Goal: Task Accomplishment & Management: Manage account settings

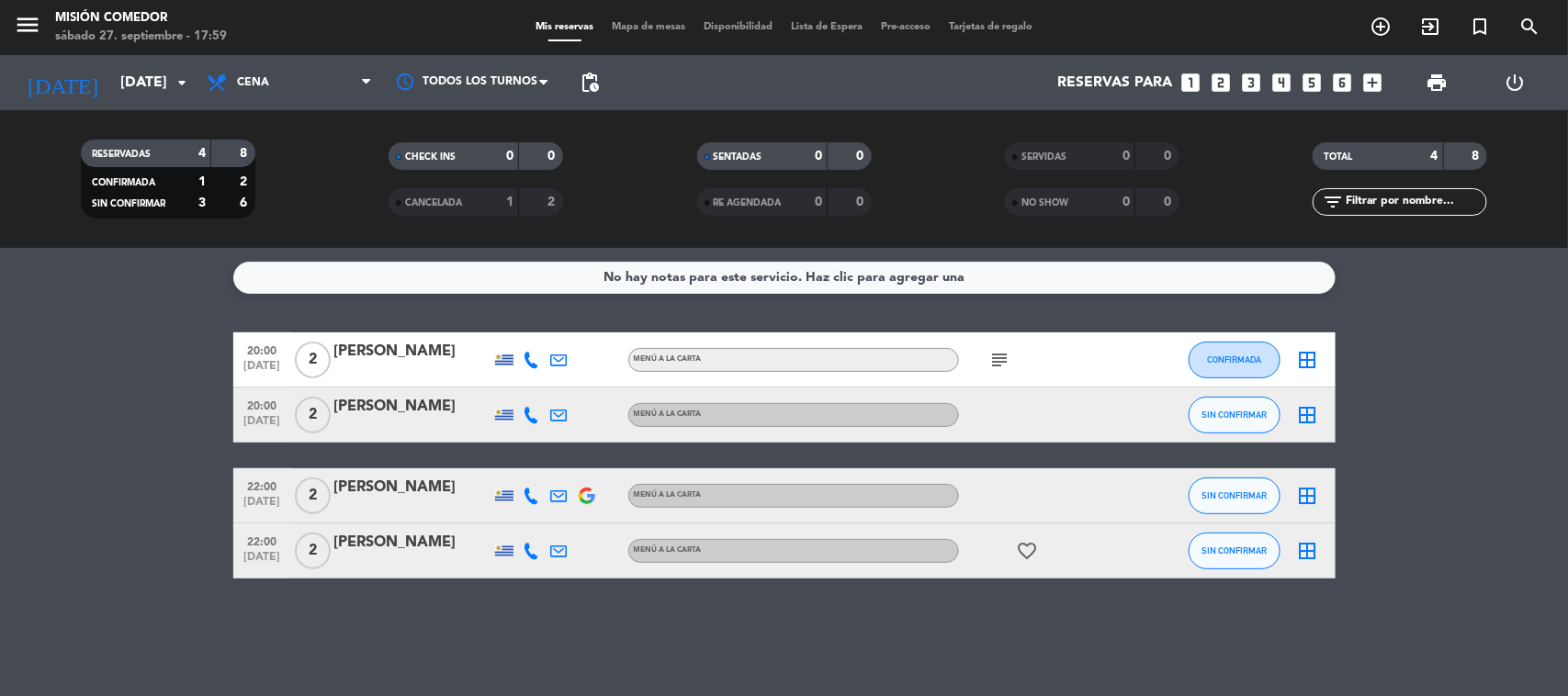
click at [1028, 553] on icon "favorite_border" at bounding box center [1027, 551] width 22 height 22
click at [1029, 577] on div "22:00 sep. 27 2 Yanina Pombo MENÚ A LA CARTA favorite_border ANIVERSARIO SIN CO…" at bounding box center [784, 551] width 1102 height 55
click at [1007, 363] on icon "subject" at bounding box center [1001, 360] width 22 height 22
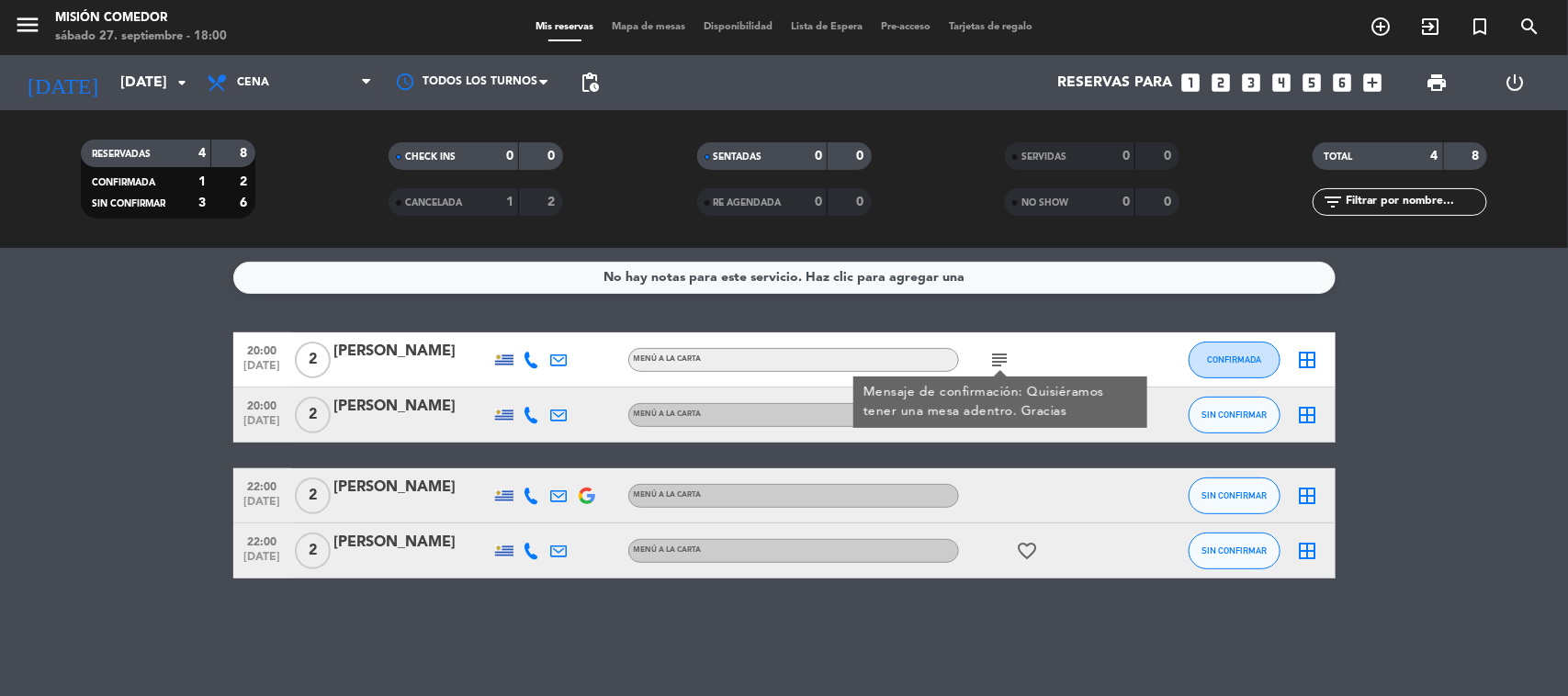
click at [533, 362] on icon at bounding box center [532, 359] width 17 height 17
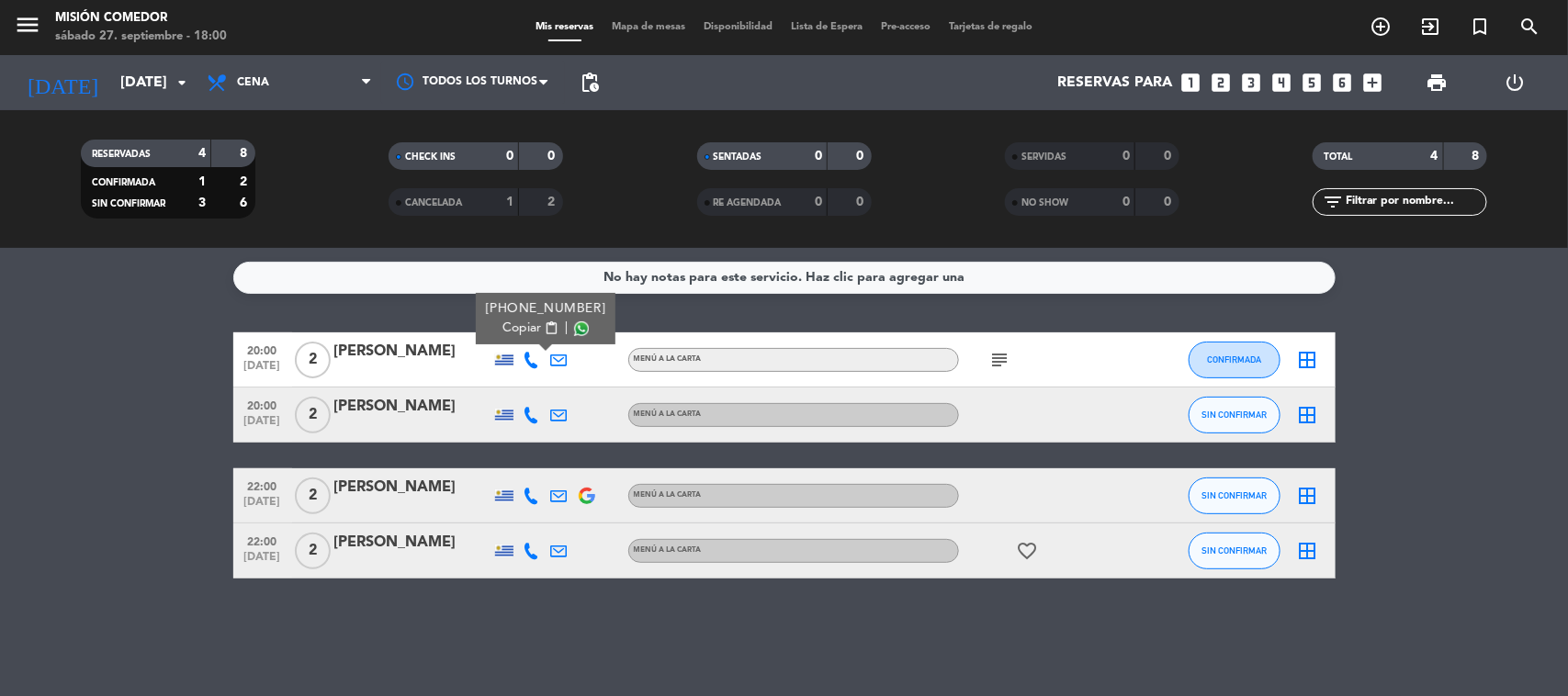
click at [92, 444] on bookings-row "20:00 sep. 27 2 Camila Sejumil +59899878844 Copiar content_paste | MENÚ A LA CA…" at bounding box center [784, 455] width 1568 height 246
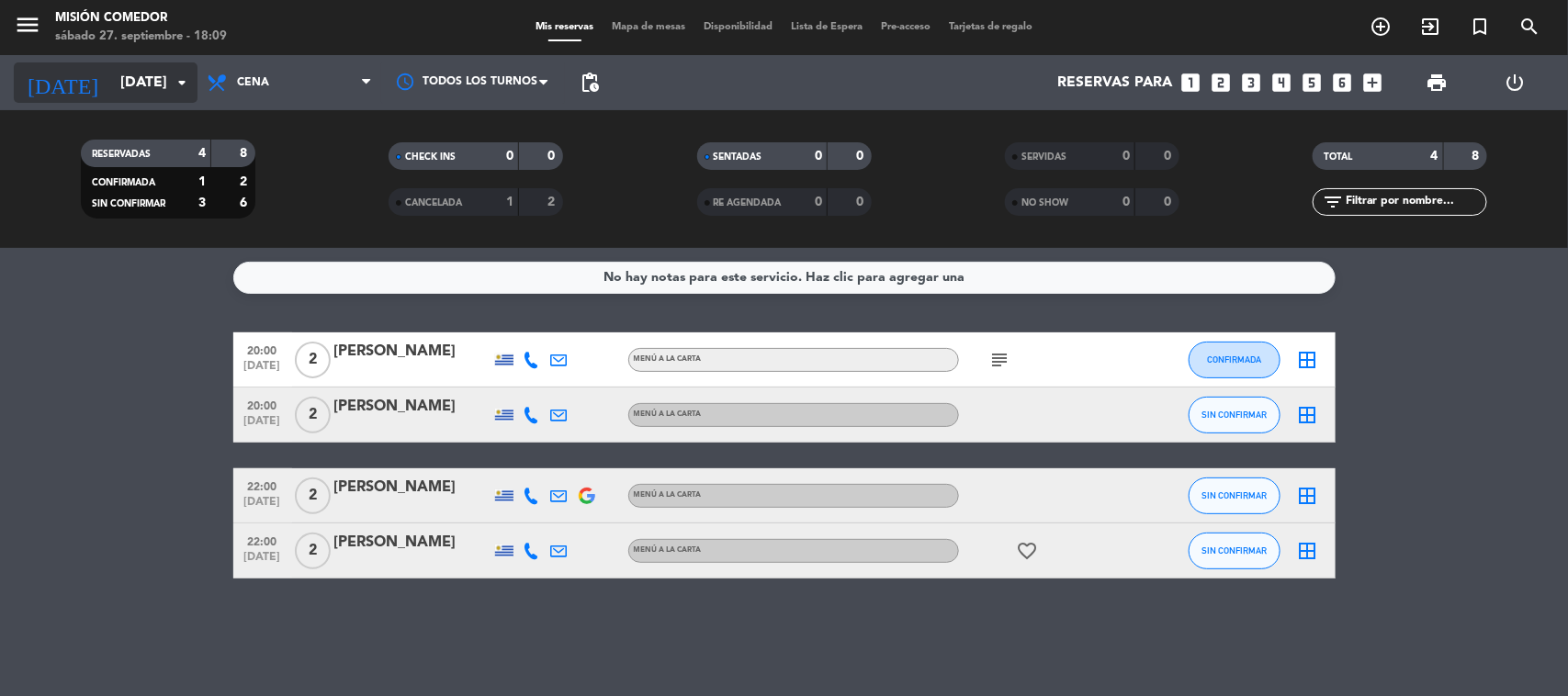
click at [128, 93] on input "sáb. [DATE]" at bounding box center [208, 83] width 194 height 36
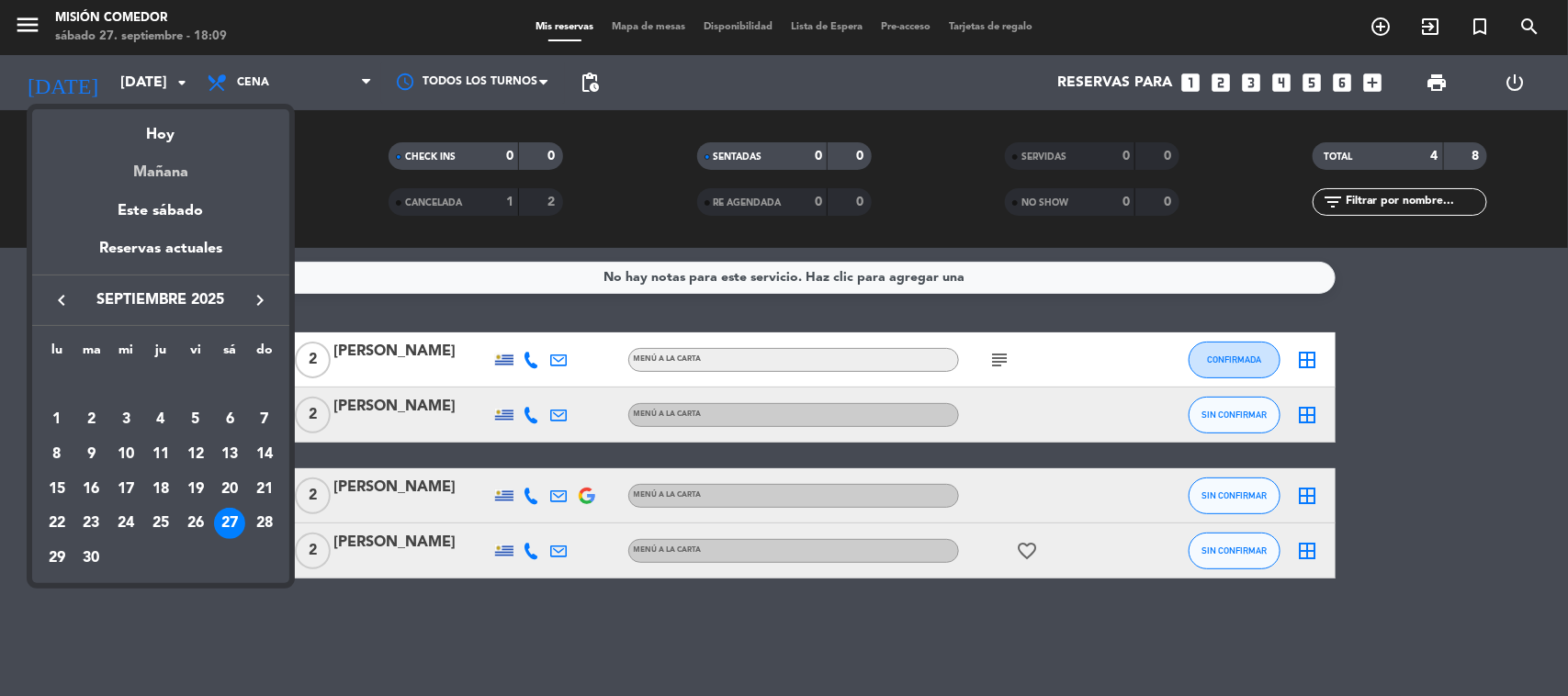
click at [189, 174] on div "Mañana" at bounding box center [160, 166] width 257 height 38
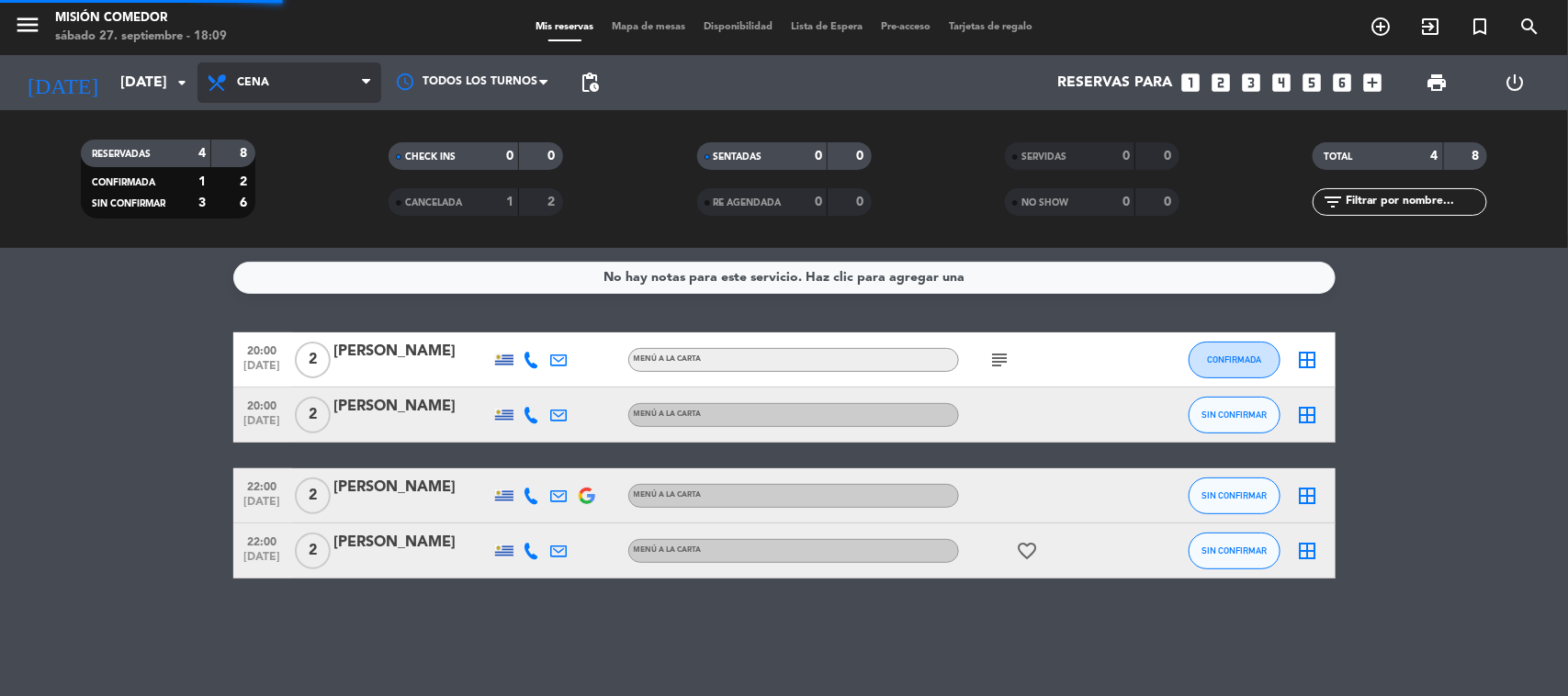
click at [292, 93] on span "Cena" at bounding box center [289, 83] width 183 height 41
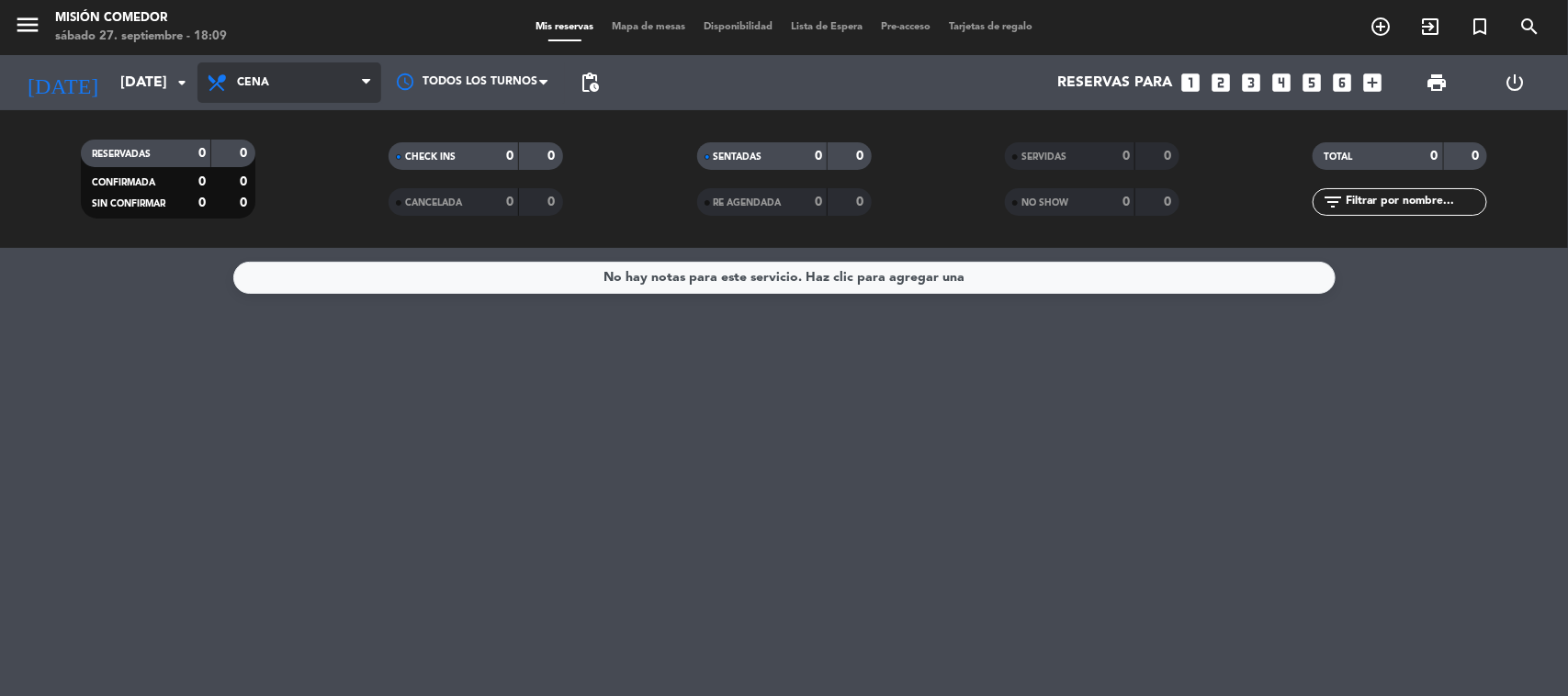
click at [288, 71] on span "Cena" at bounding box center [289, 83] width 183 height 41
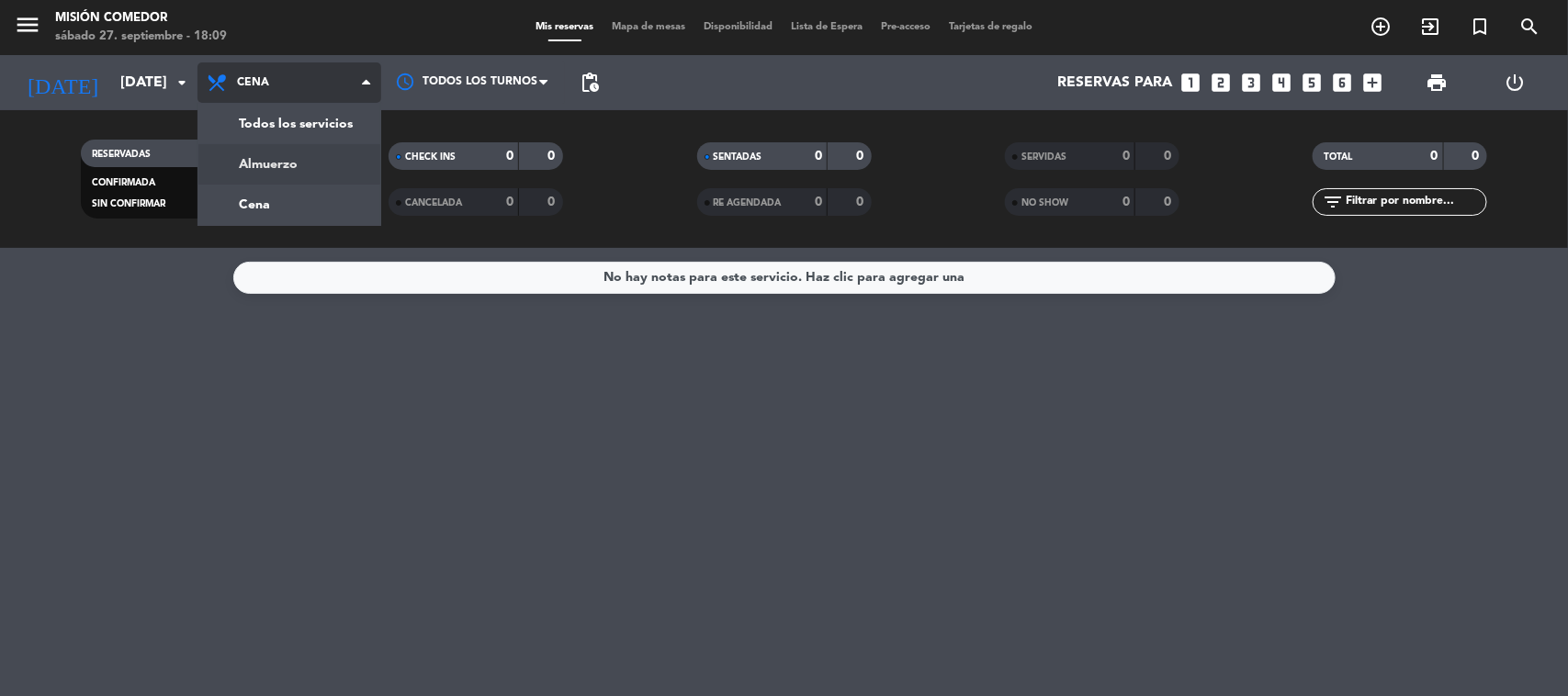
click at [257, 166] on div "menu Misión Comedor sábado 27. septiembre - 18:09 Mis reservas Mapa de mesas Di…" at bounding box center [784, 123] width 1568 height 248
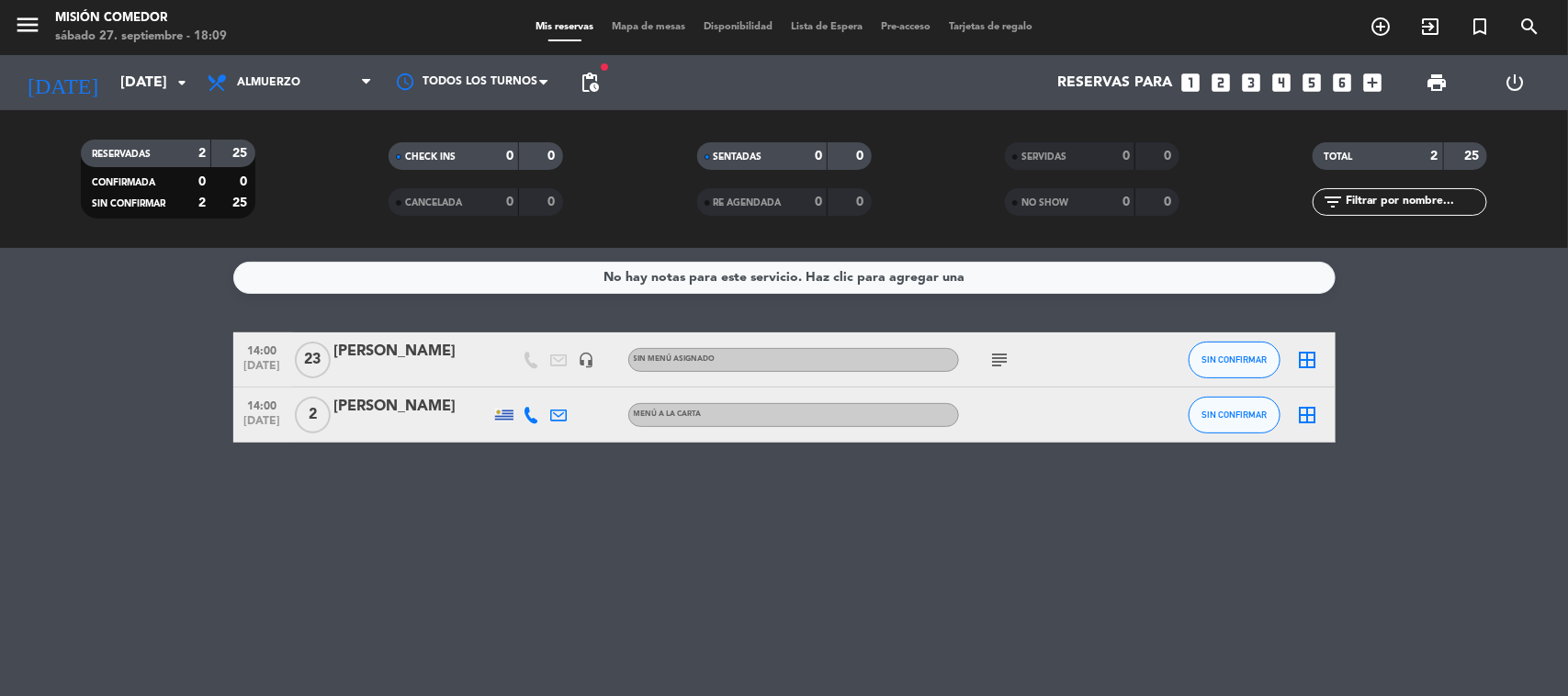
click at [1004, 362] on icon "subject" at bounding box center [1001, 360] width 22 height 22
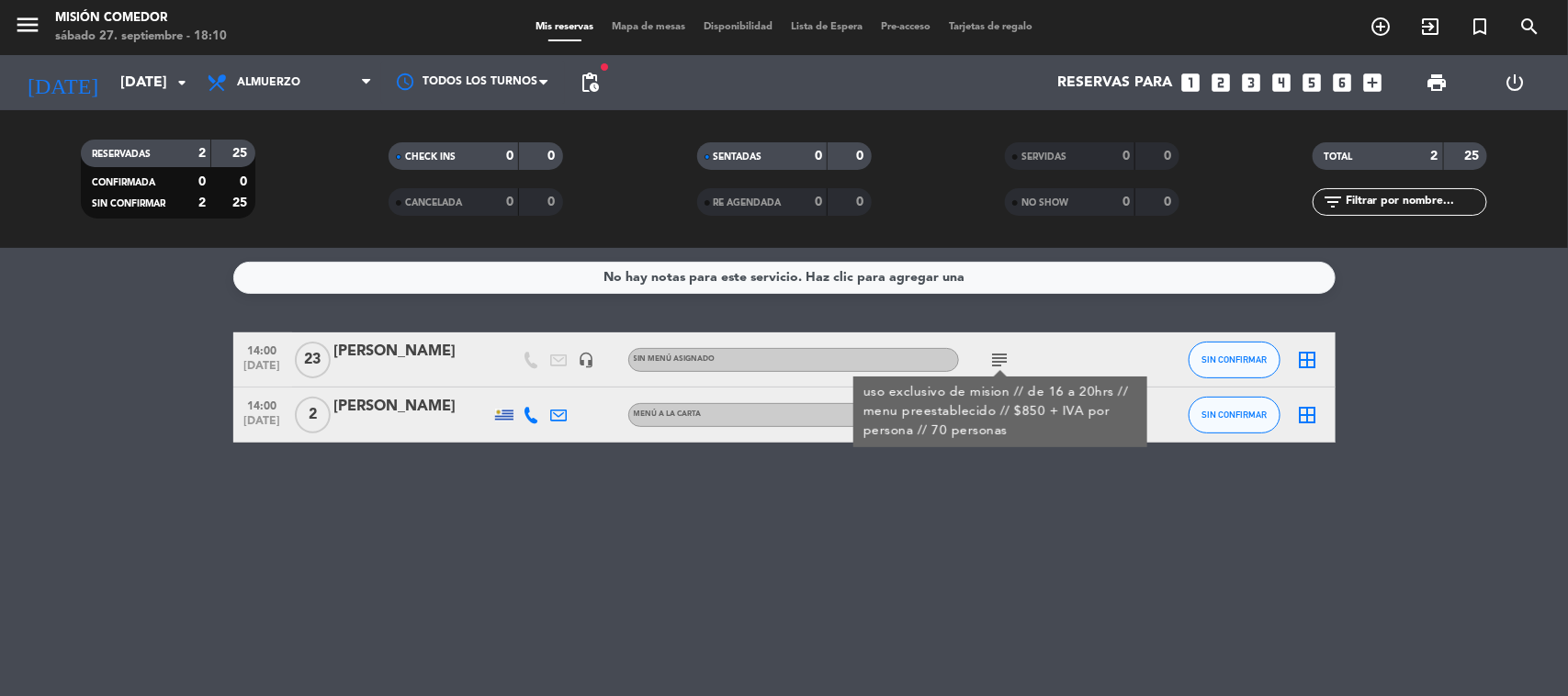
click at [929, 561] on div "No hay notas para este servicio. Haz clic para agregar una 14:00 sep. 28 23 Bet…" at bounding box center [784, 472] width 1568 height 448
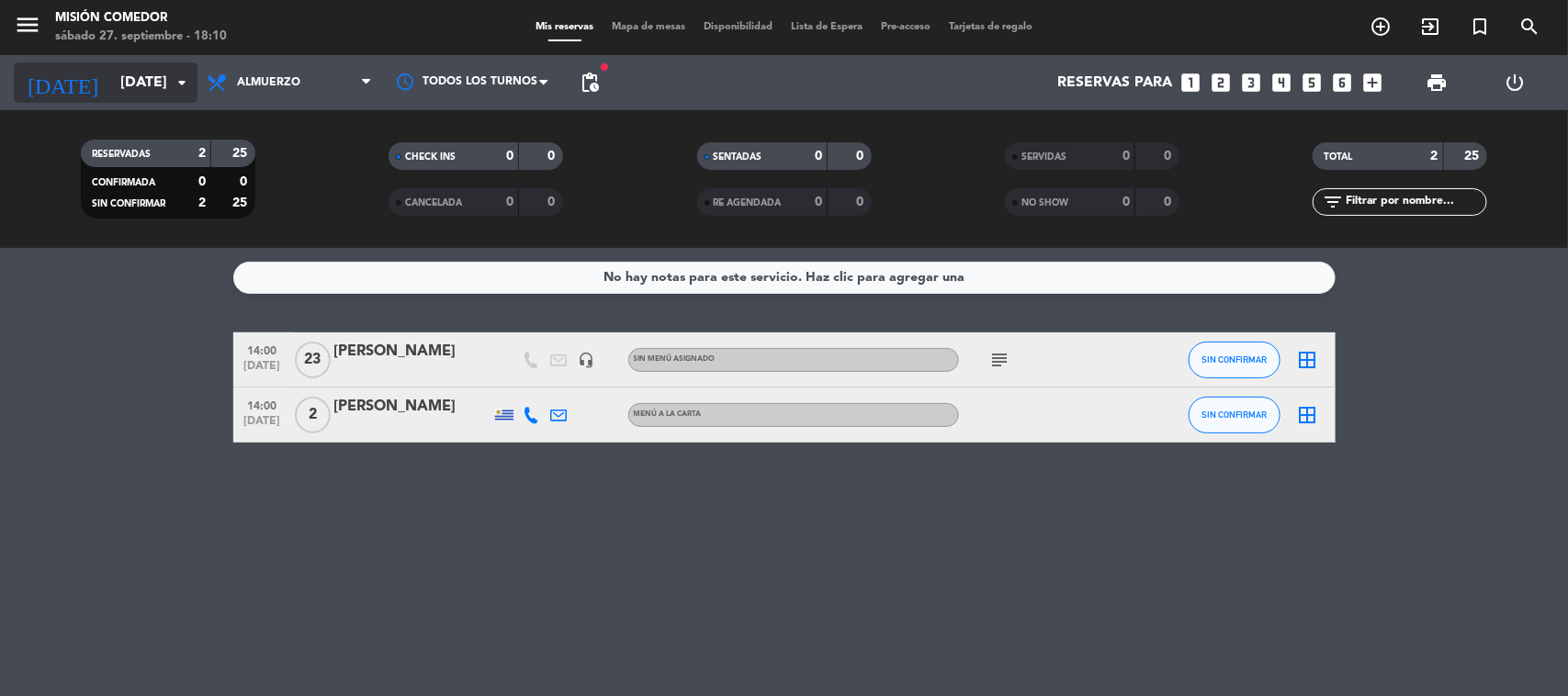
click at [162, 90] on input "dom. 28 sep." at bounding box center [208, 83] width 194 height 36
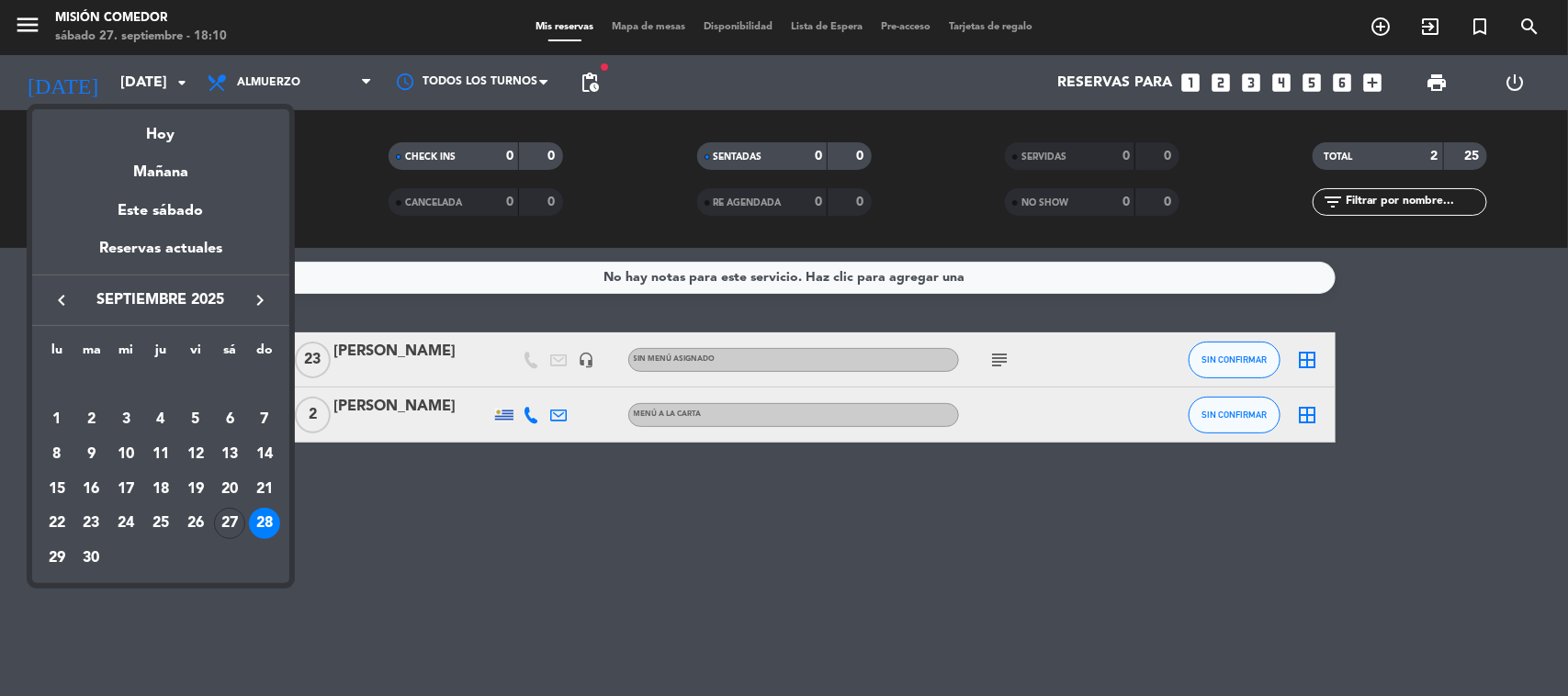
click at [291, 74] on div at bounding box center [784, 348] width 1568 height 696
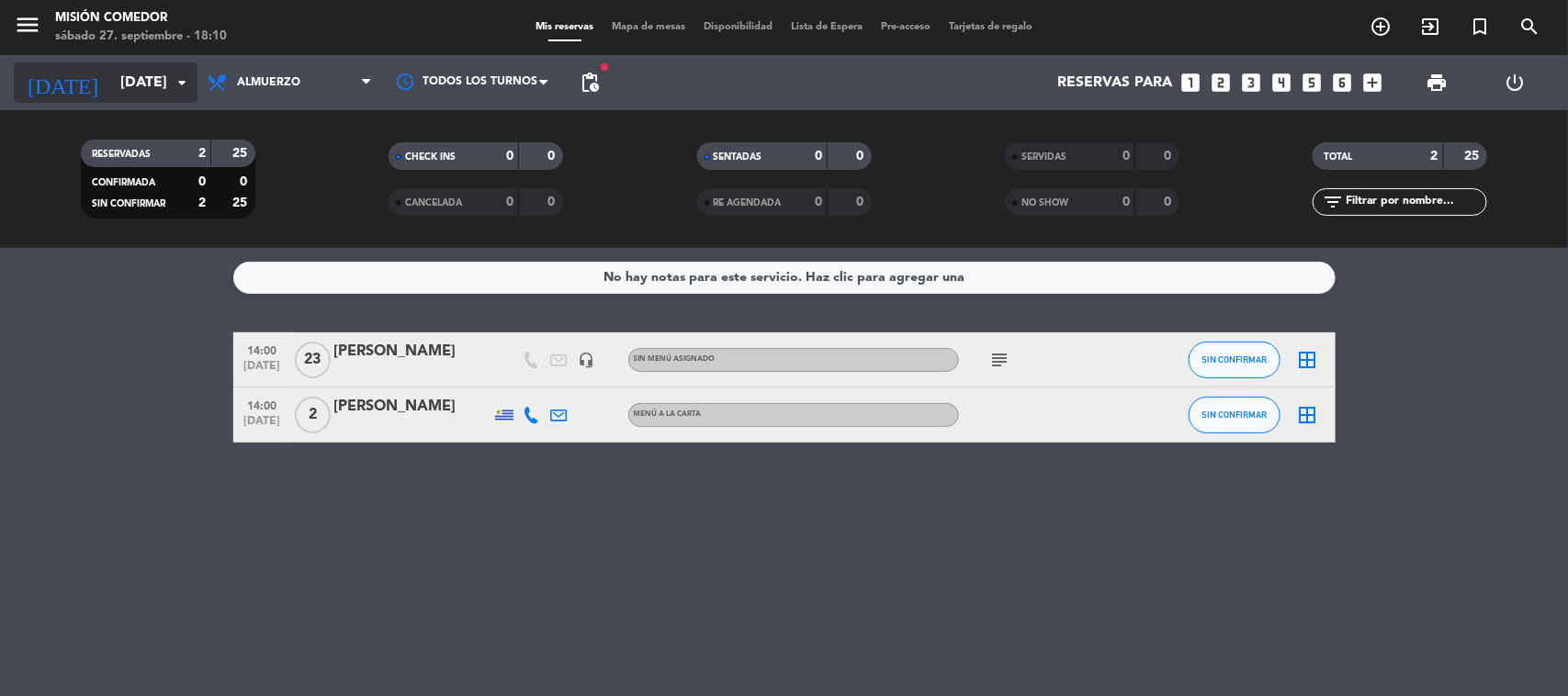
click at [158, 85] on input "dom. 28 sep." at bounding box center [208, 83] width 194 height 36
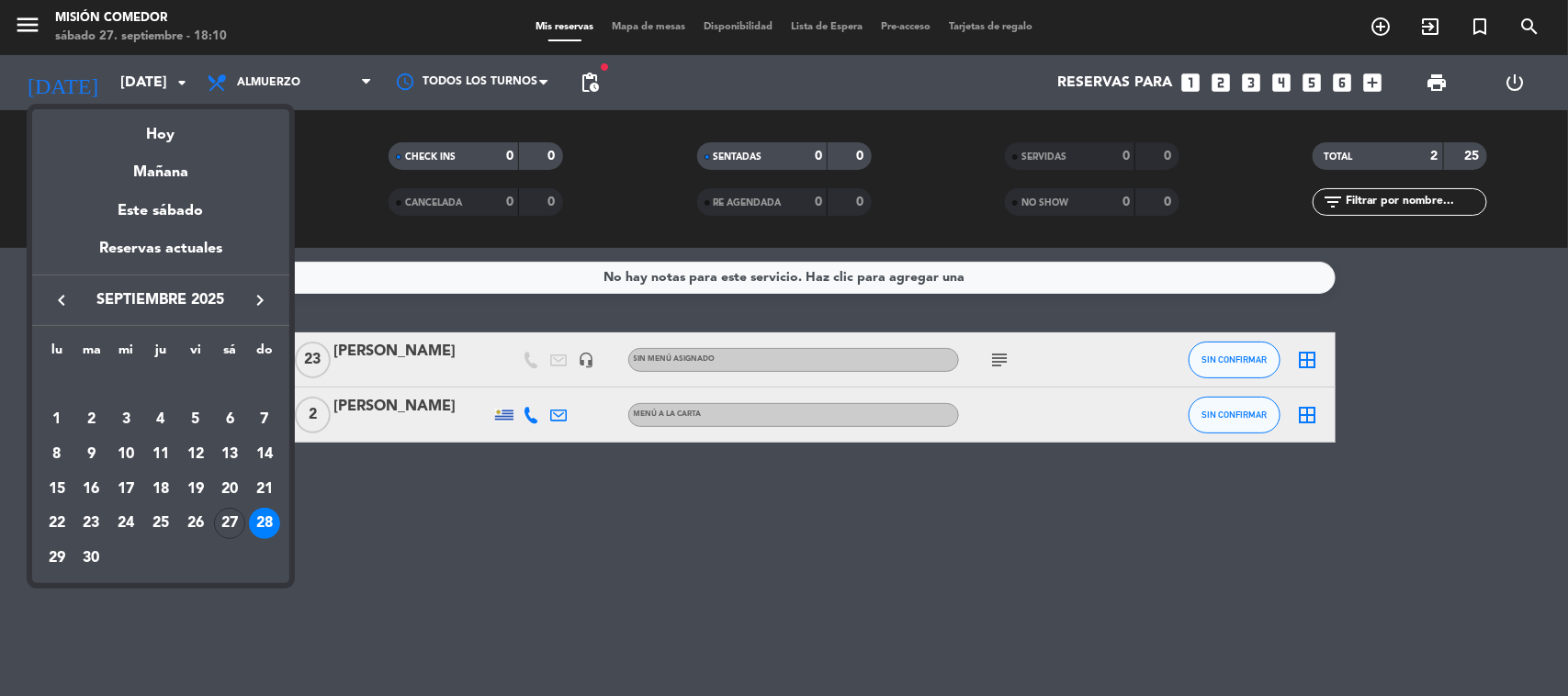
click at [260, 77] on div at bounding box center [784, 348] width 1568 height 696
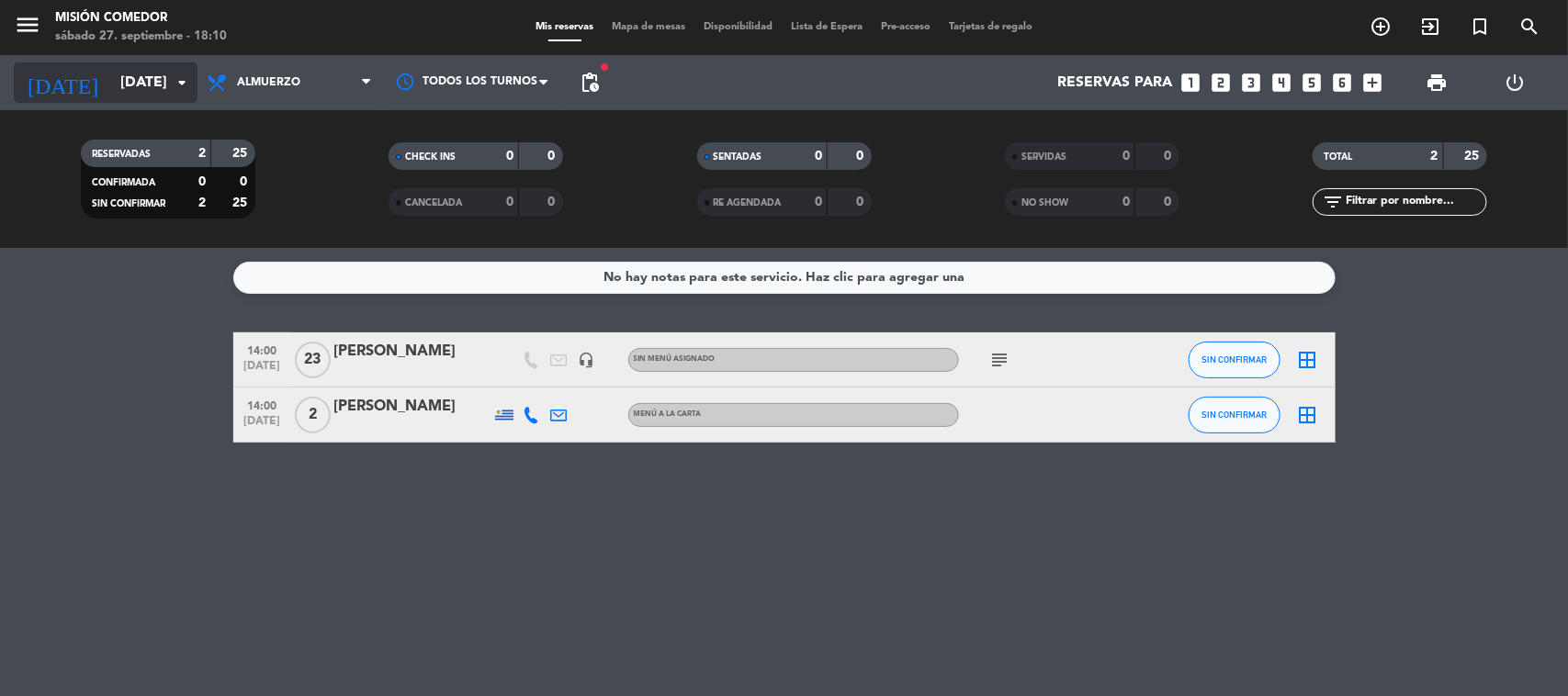
click at [112, 67] on input "dom. 28 sep." at bounding box center [208, 83] width 194 height 36
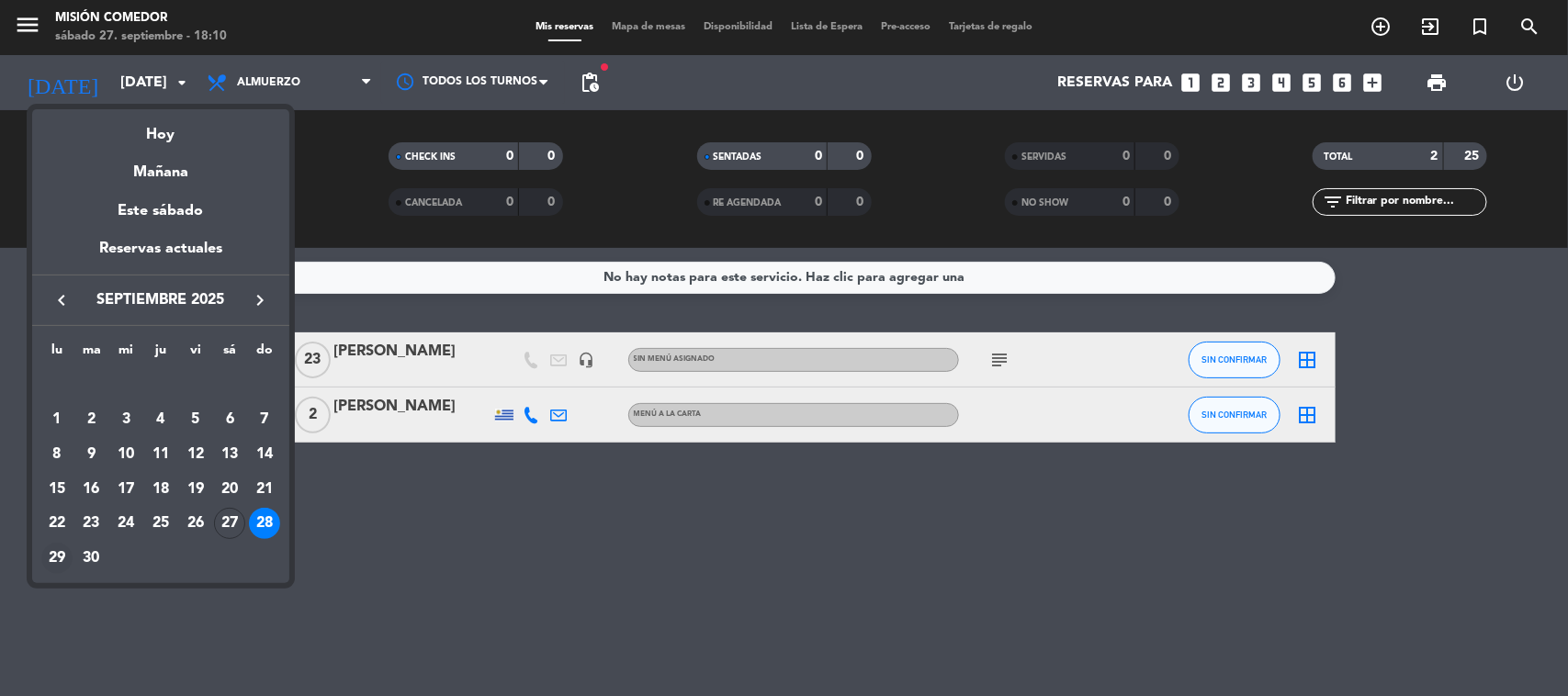
click at [60, 547] on div "29" at bounding box center [57, 558] width 31 height 31
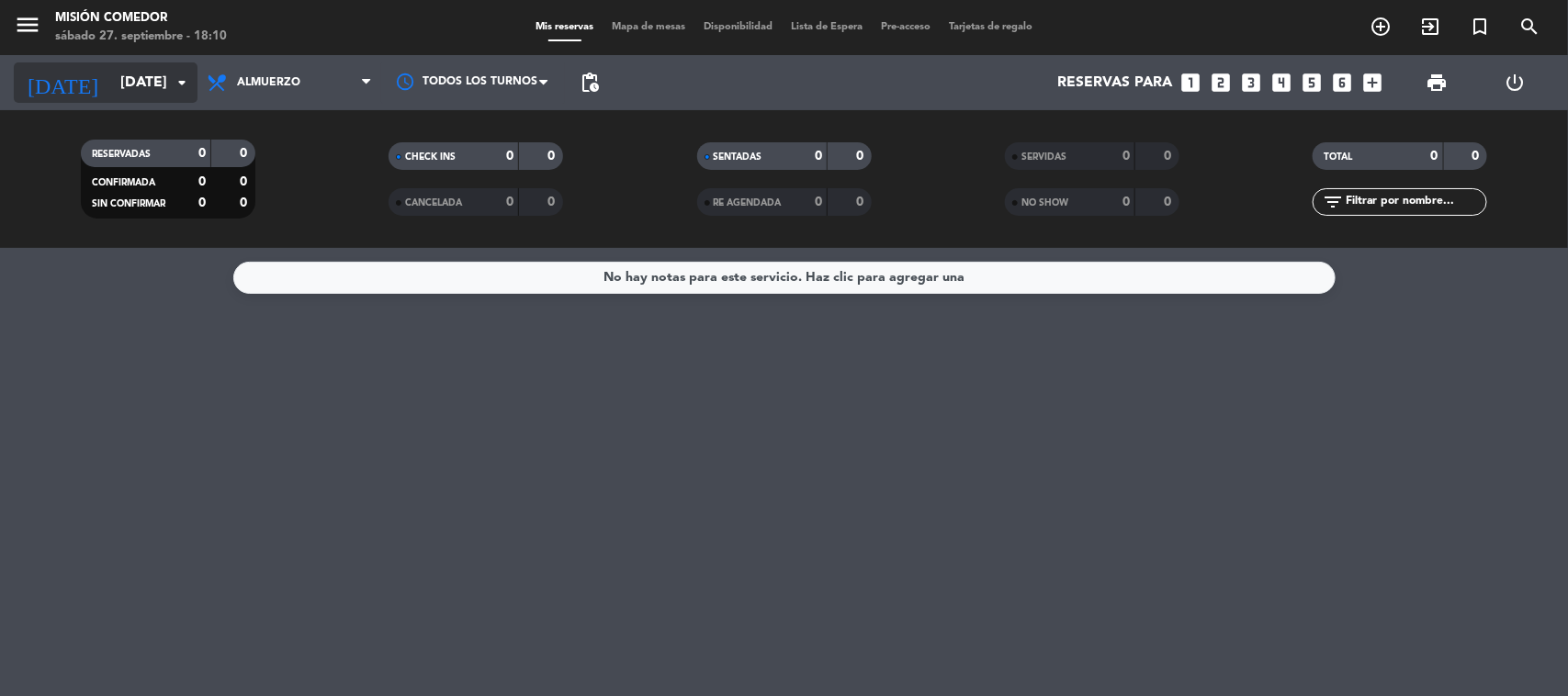
click at [144, 89] on input "lun. 29 sep." at bounding box center [208, 83] width 194 height 36
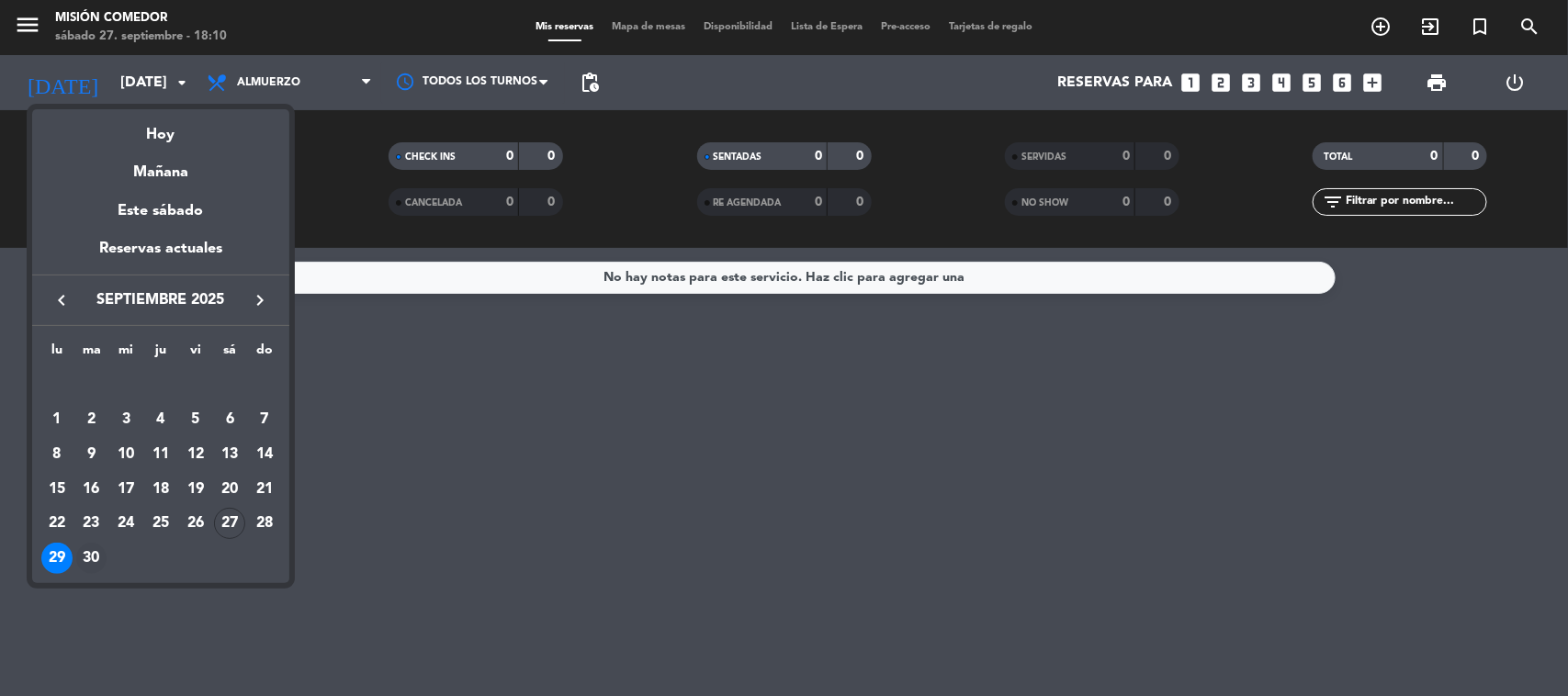
click at [89, 549] on div "30" at bounding box center [92, 558] width 31 height 31
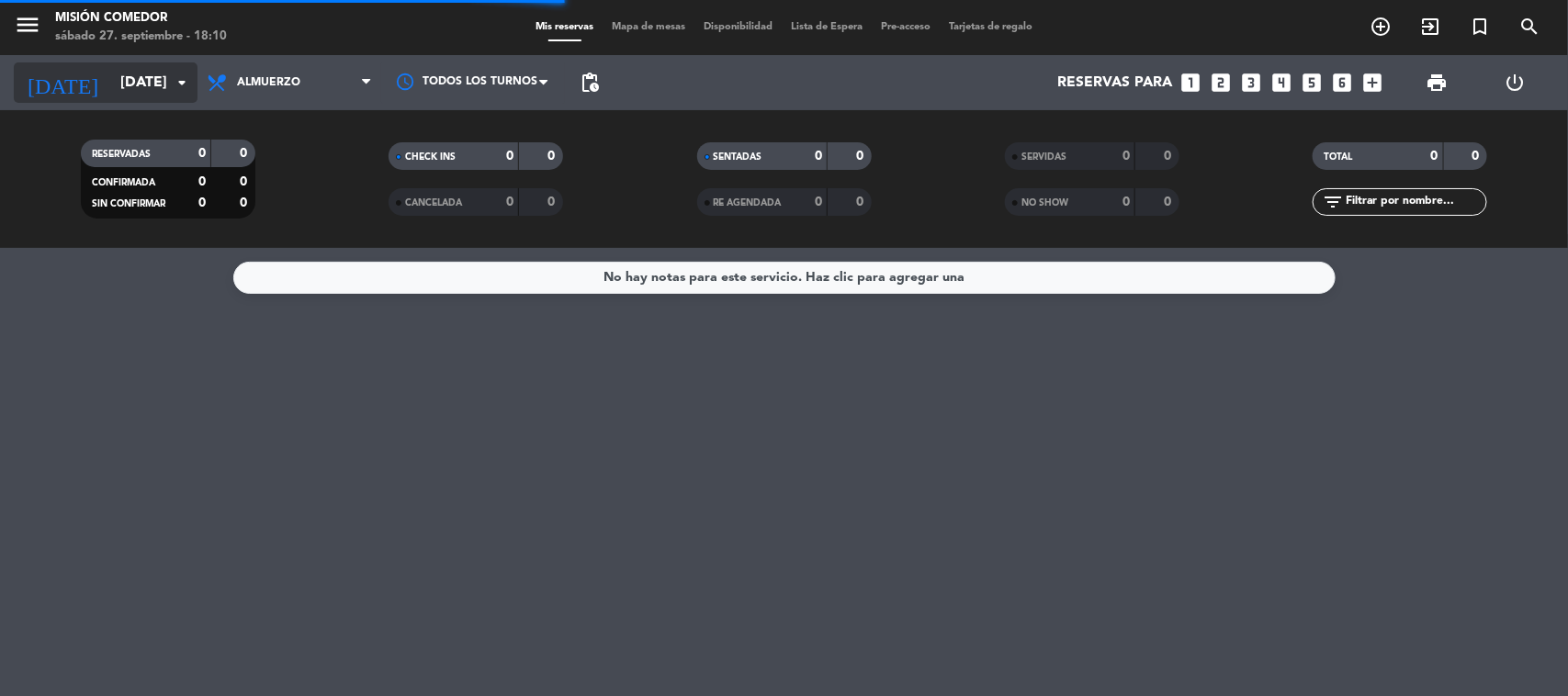
click at [129, 88] on input "mar. 30 sep." at bounding box center [208, 83] width 194 height 36
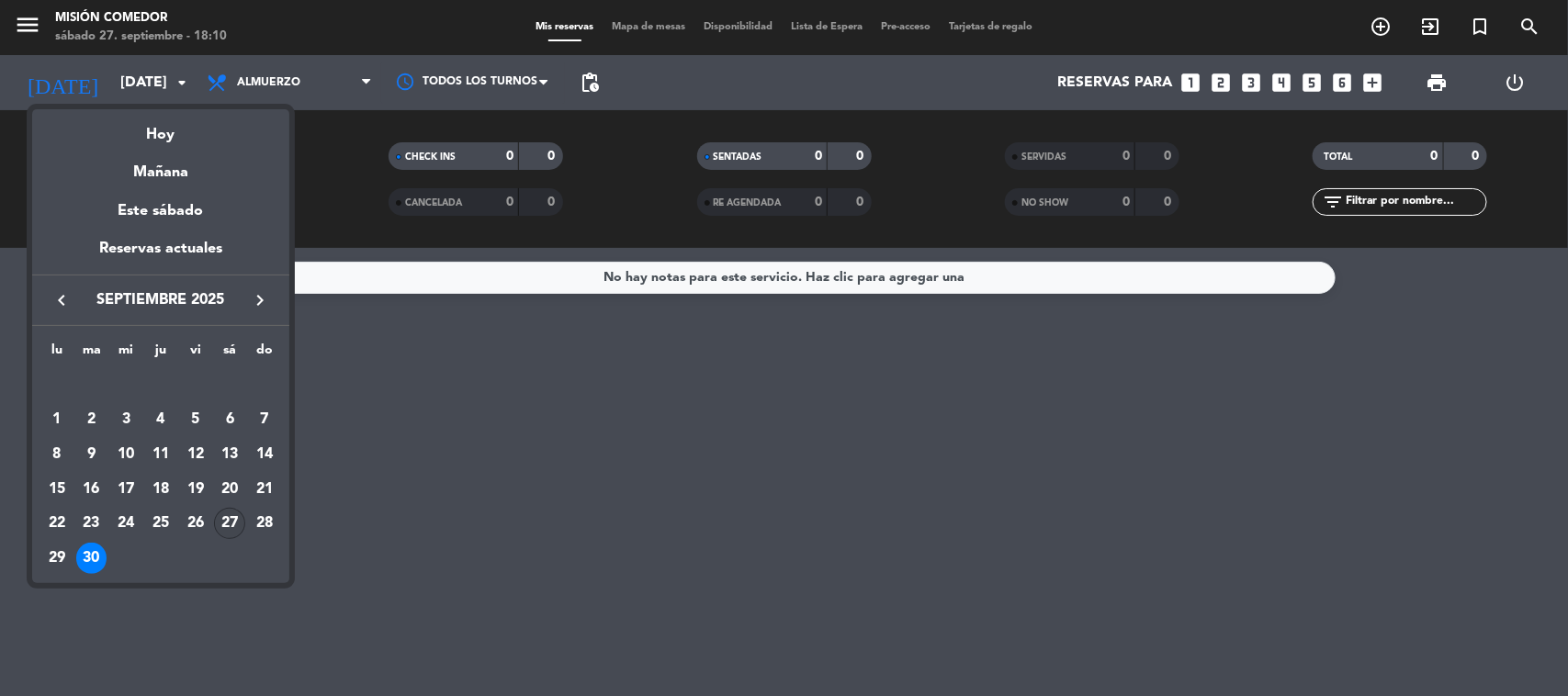
click at [232, 522] on div "27" at bounding box center [229, 523] width 31 height 31
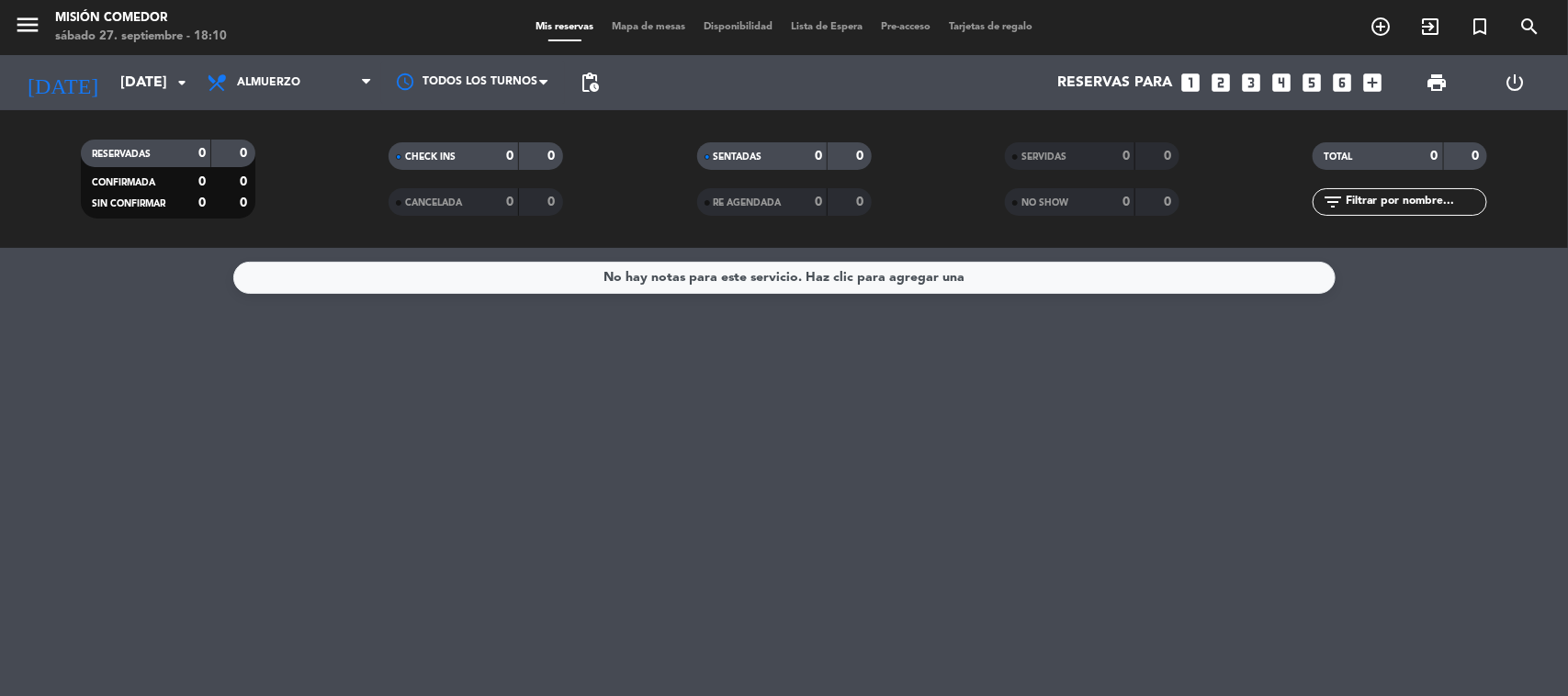
type input "sáb. [DATE]"
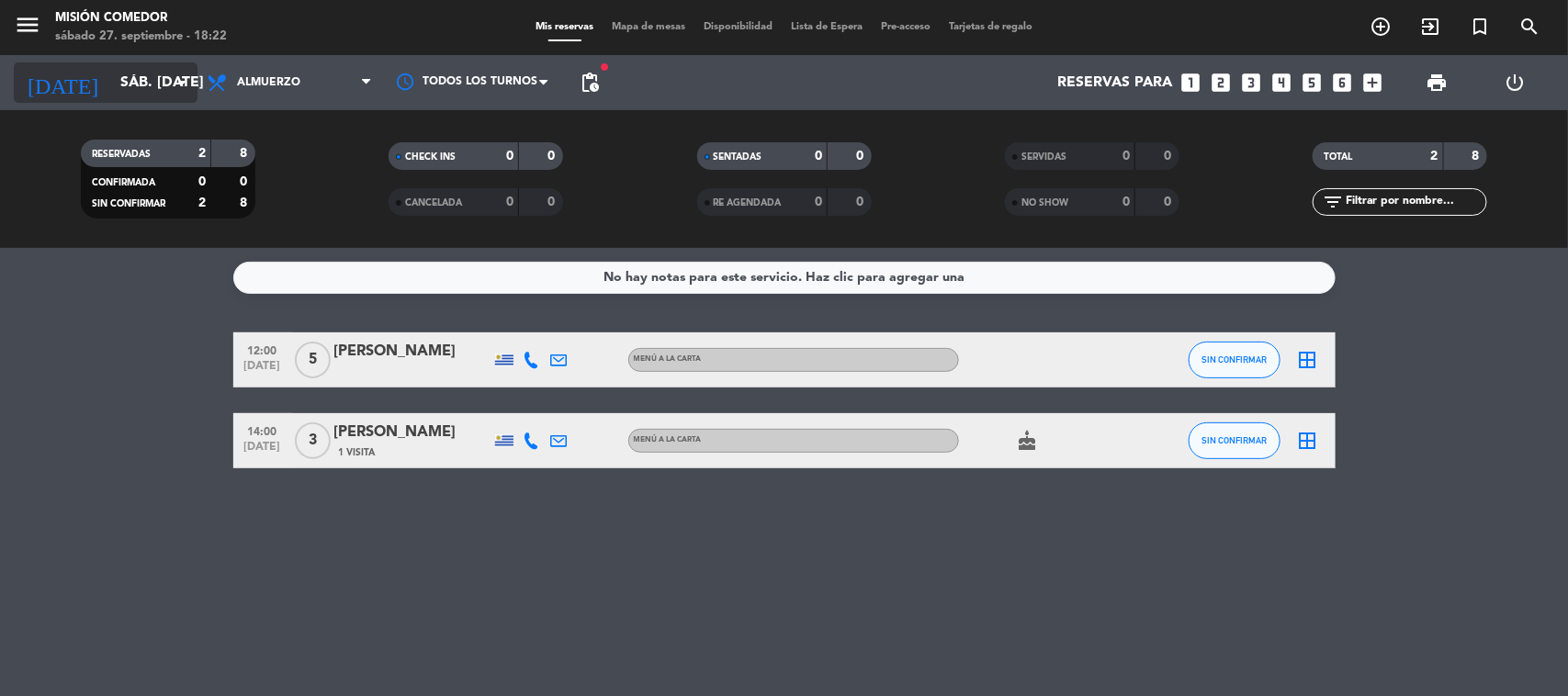
click at [139, 90] on input "sáb. [DATE]" at bounding box center [208, 83] width 194 height 36
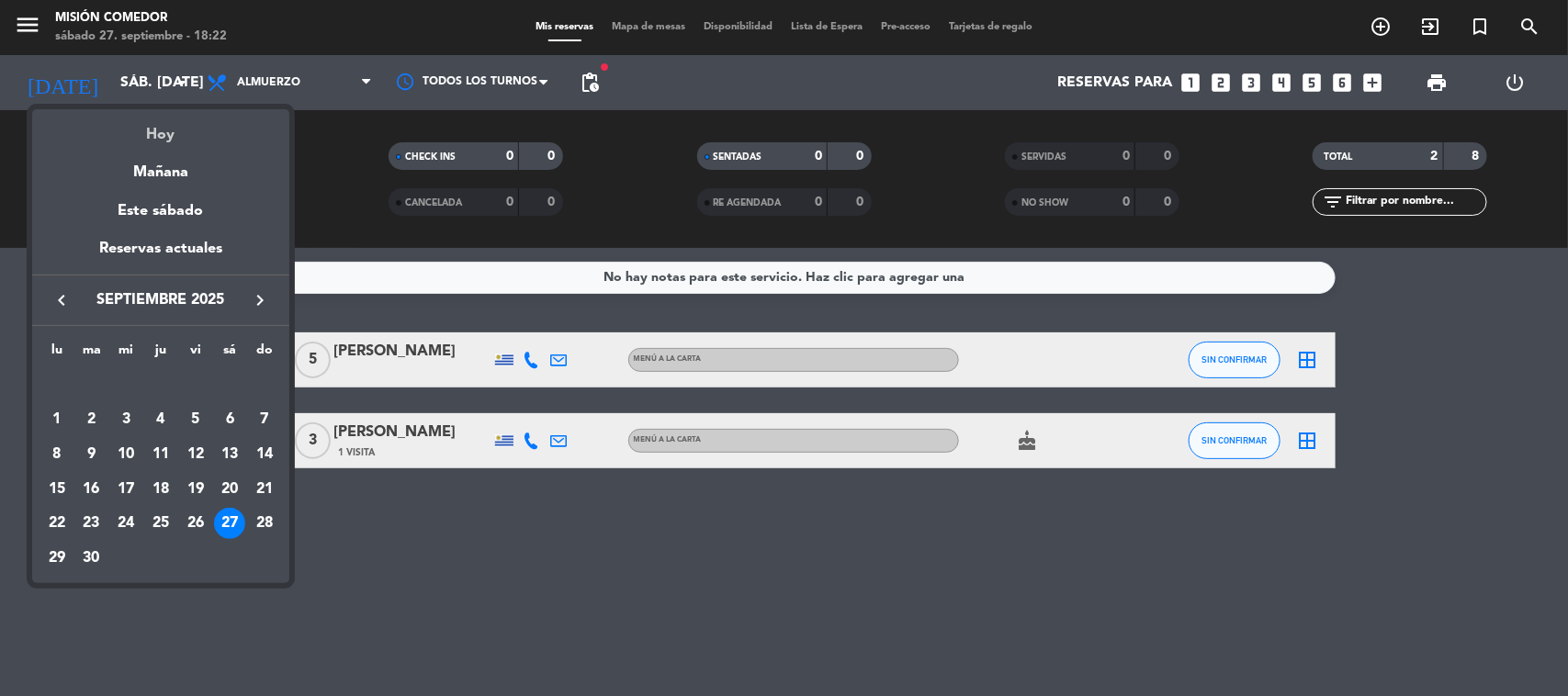
click at [149, 119] on div "Hoy" at bounding box center [160, 128] width 257 height 38
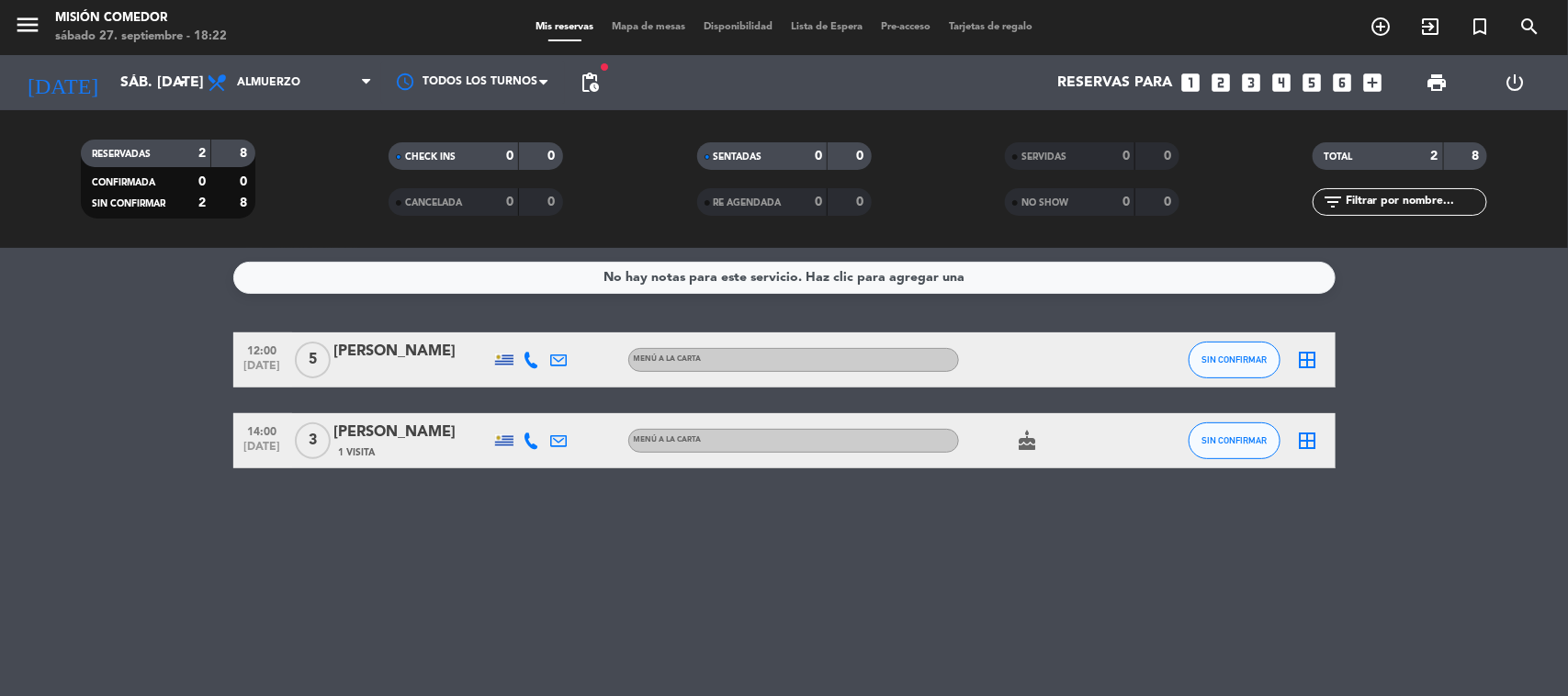
click at [299, 109] on div "Todos los servicios Almuerzo Cena Almuerzo Todos los servicios Almuerzo Cena" at bounding box center [289, 82] width 183 height 55
click at [301, 106] on div "Todos los servicios Almuerzo Cena Almuerzo Todos los servicios Almuerzo Cena" at bounding box center [289, 82] width 183 height 55
click at [324, 95] on span "Almuerzo" at bounding box center [289, 83] width 183 height 41
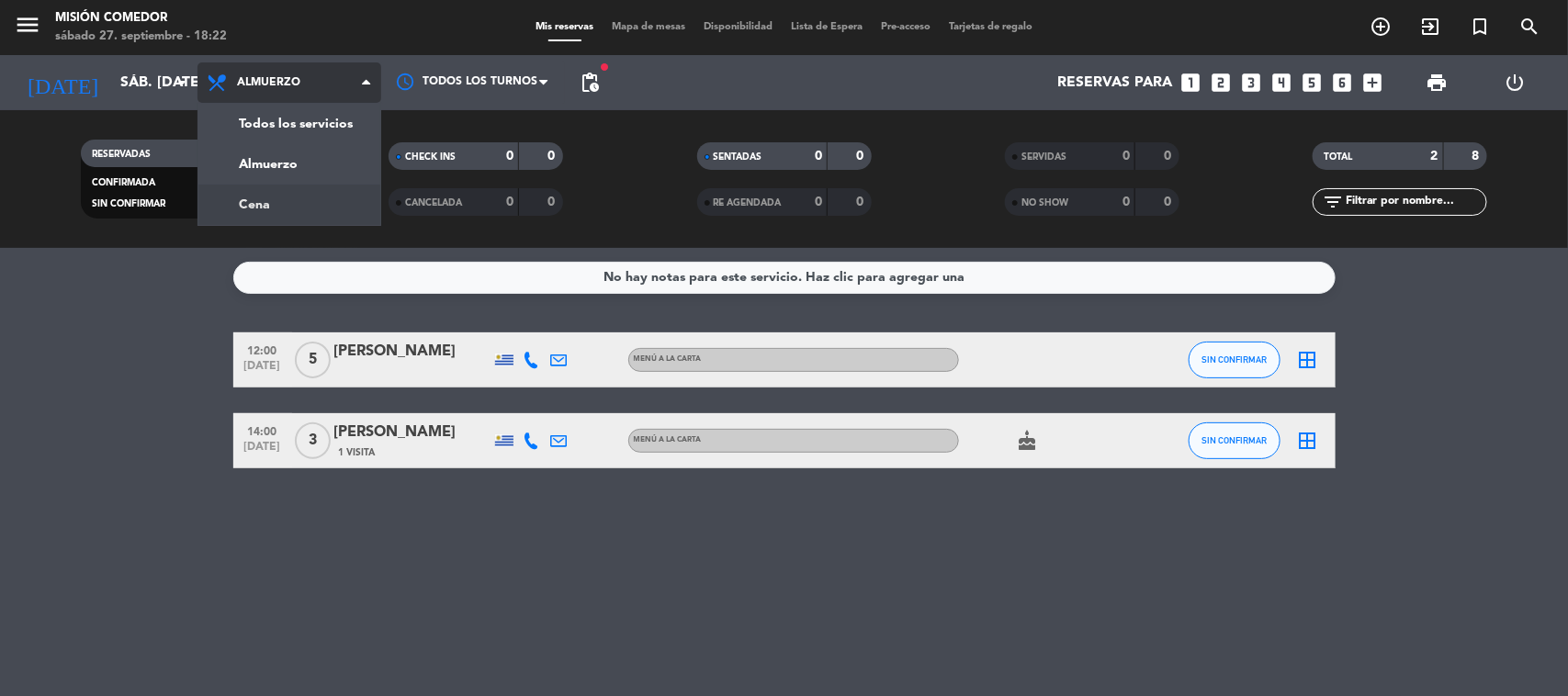
click at [306, 207] on div "menu Misión Comedor sábado 27. septiembre - 18:22 Mis reservas Mapa de mesas Di…" at bounding box center [784, 123] width 1568 height 248
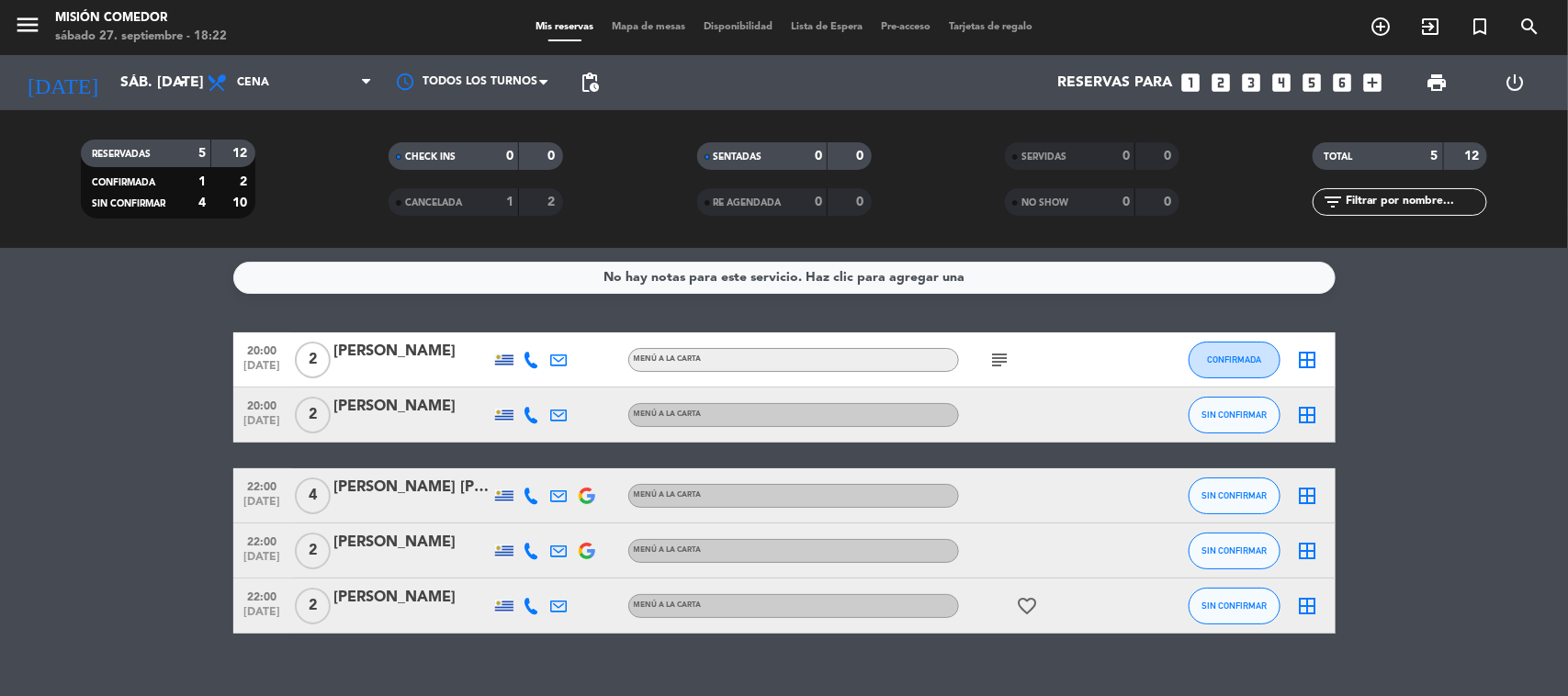
click at [1227, 89] on icon "looks_two" at bounding box center [1222, 83] width 24 height 24
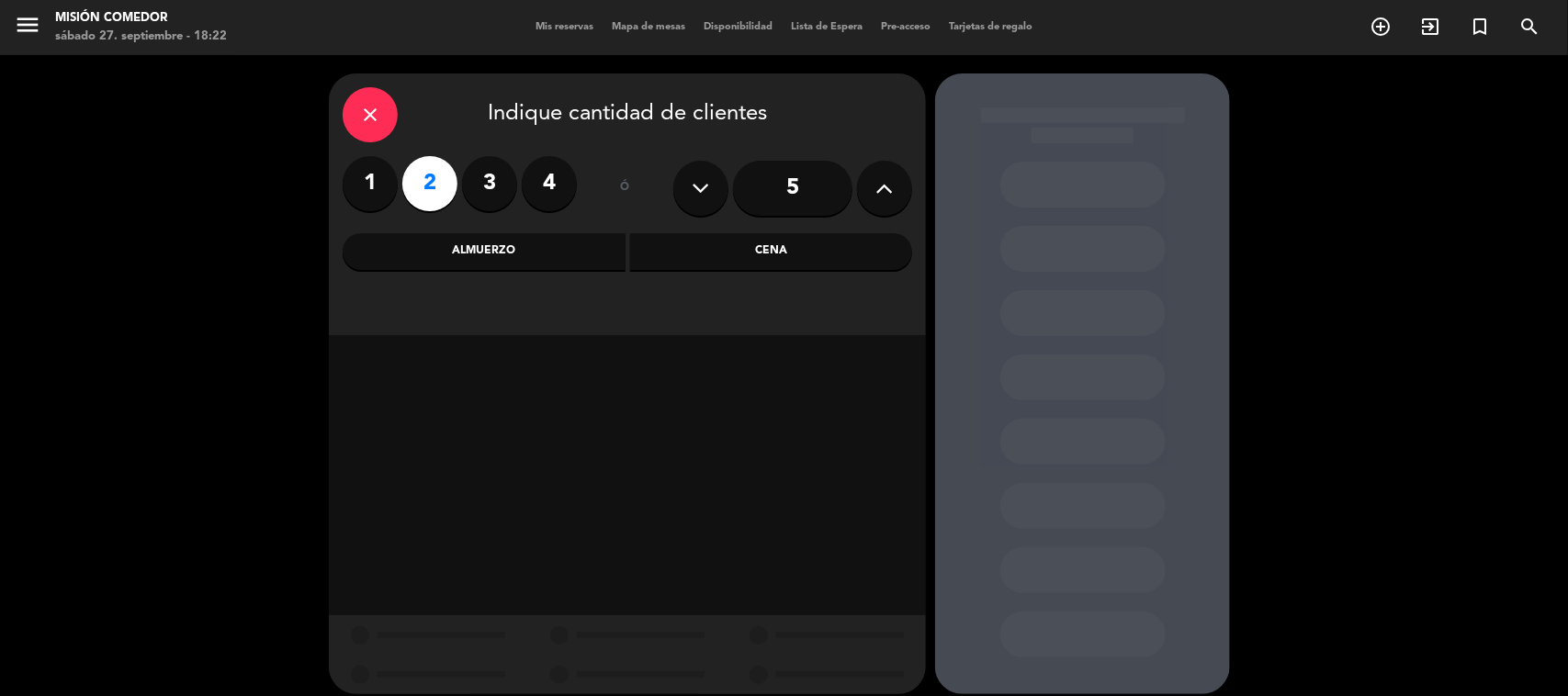
drag, startPoint x: 736, startPoint y: 245, endPoint x: 770, endPoint y: 257, distance: 36.1
click at [736, 246] on div "Cena" at bounding box center [772, 251] width 283 height 37
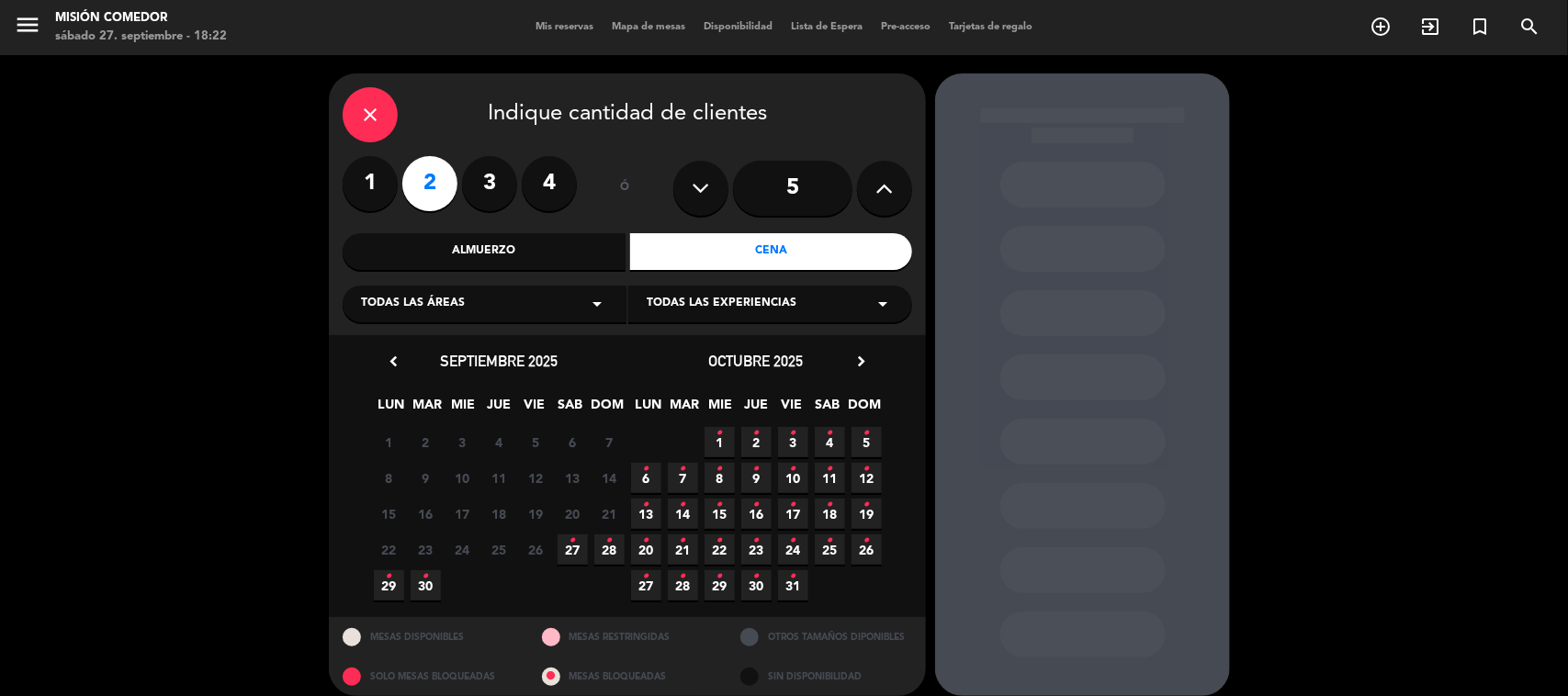
click at [569, 550] on icon "•" at bounding box center [572, 542] width 6 height 30
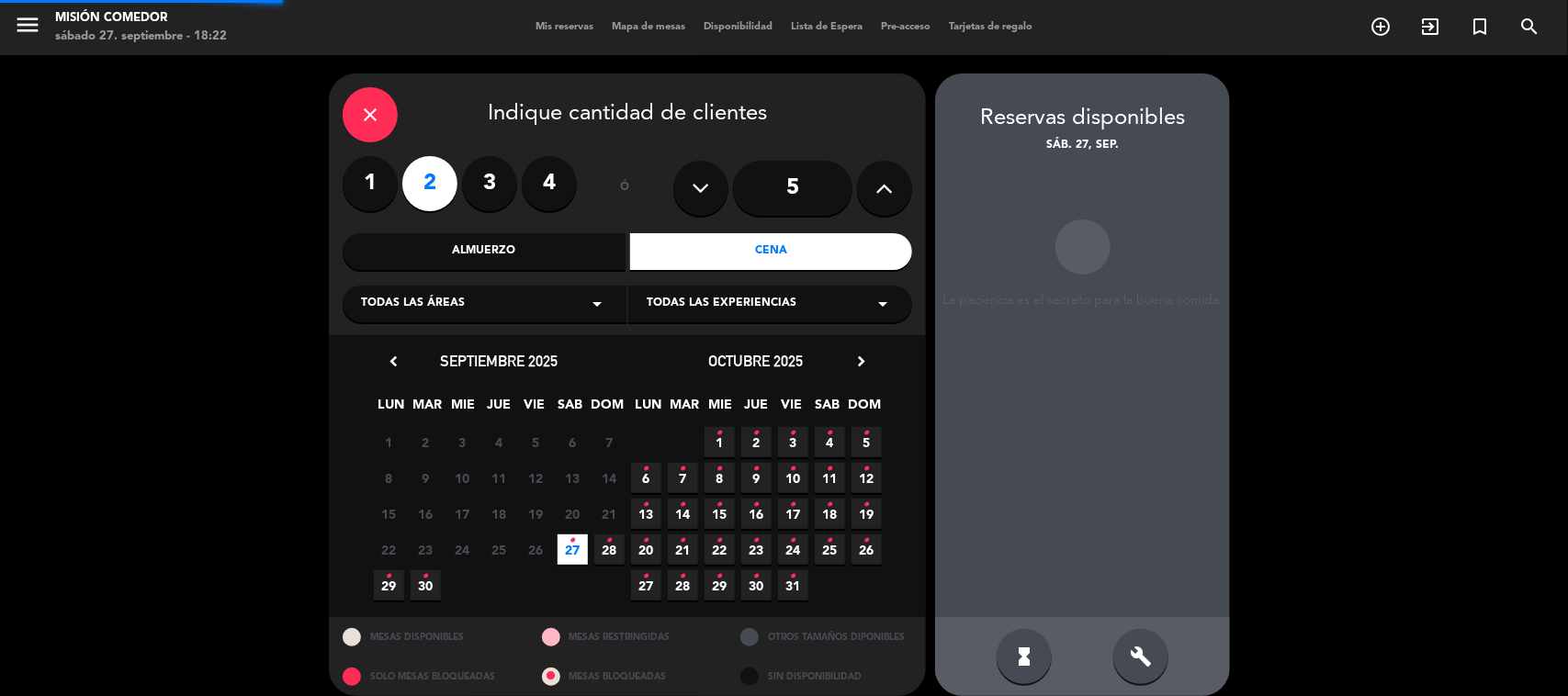
scroll to position [16, 0]
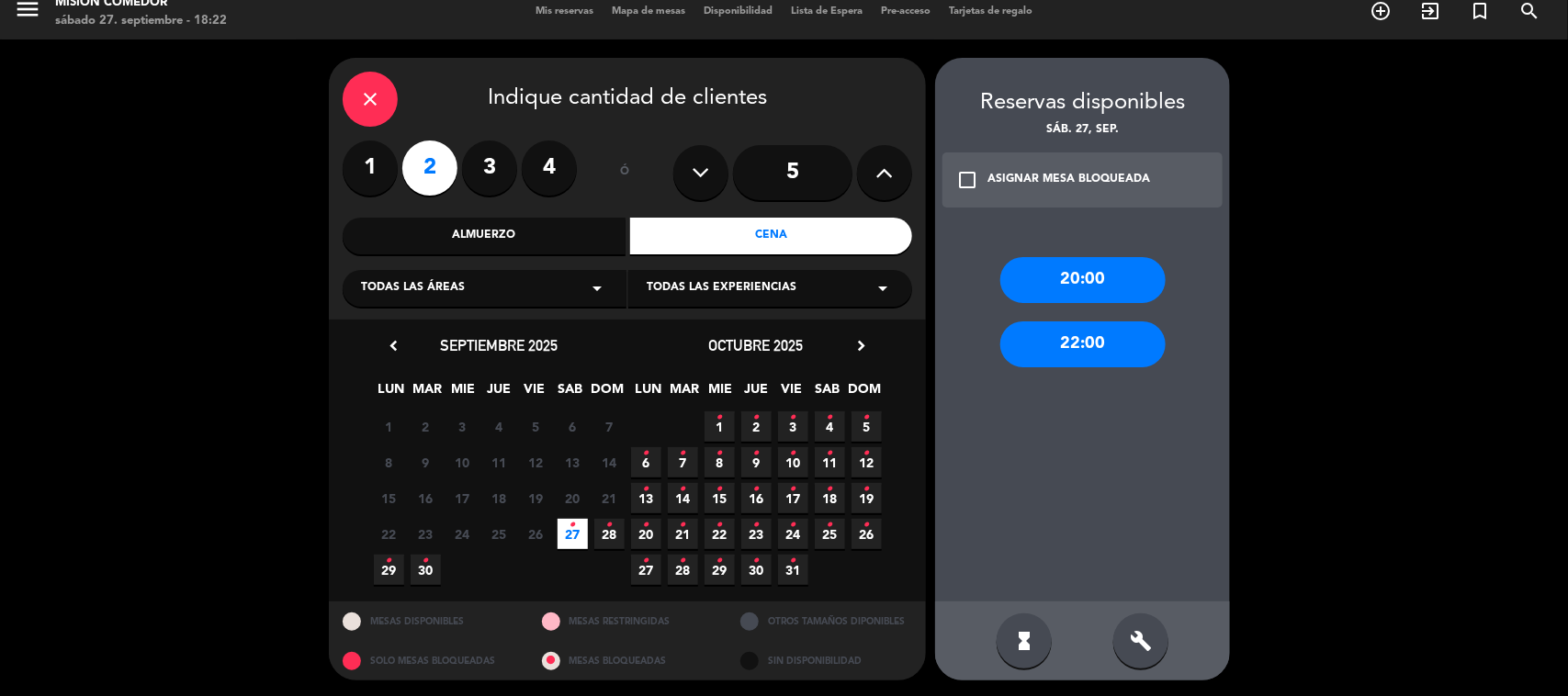
click at [1067, 347] on div "22:00" at bounding box center [1083, 345] width 165 height 46
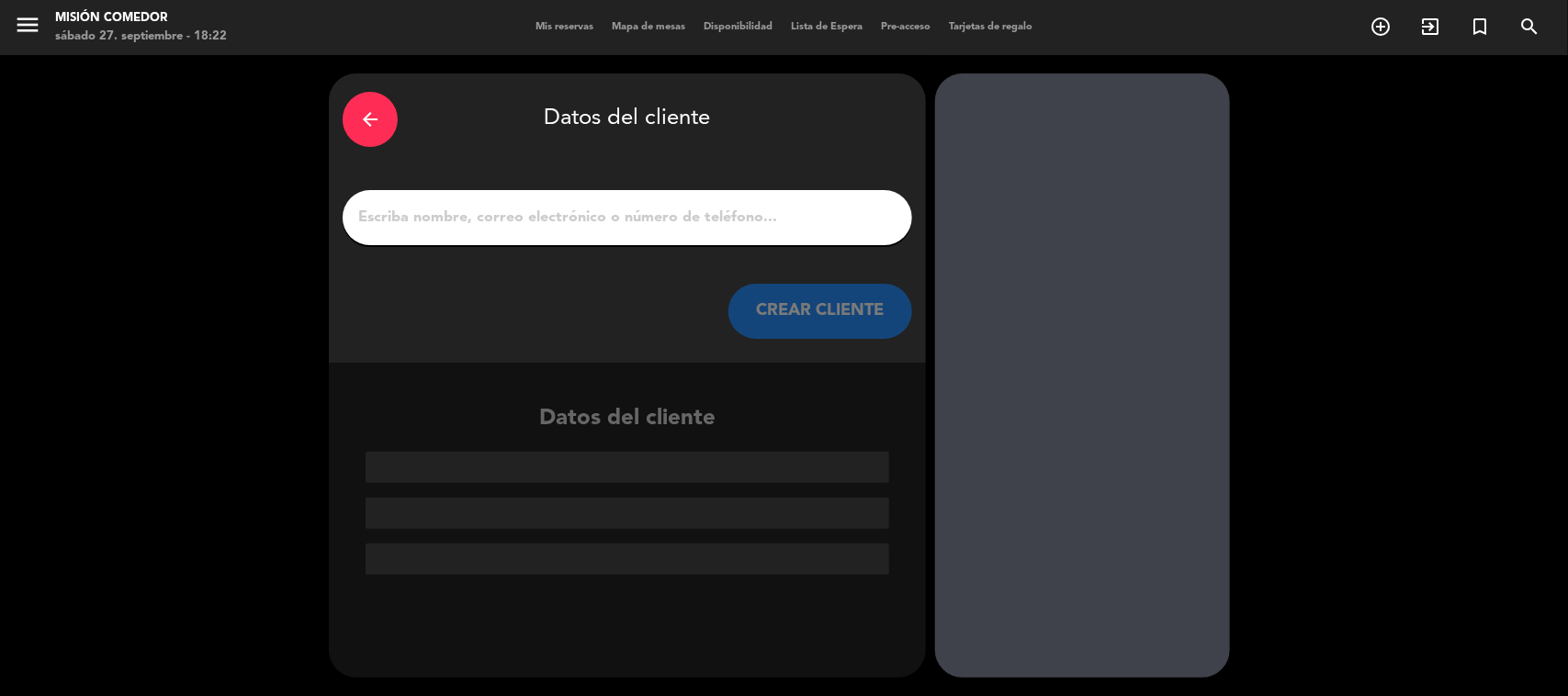
drag, startPoint x: 373, startPoint y: 117, endPoint x: 441, endPoint y: 148, distance: 74.7
click at [373, 116] on icon "arrow_back" at bounding box center [370, 119] width 22 height 22
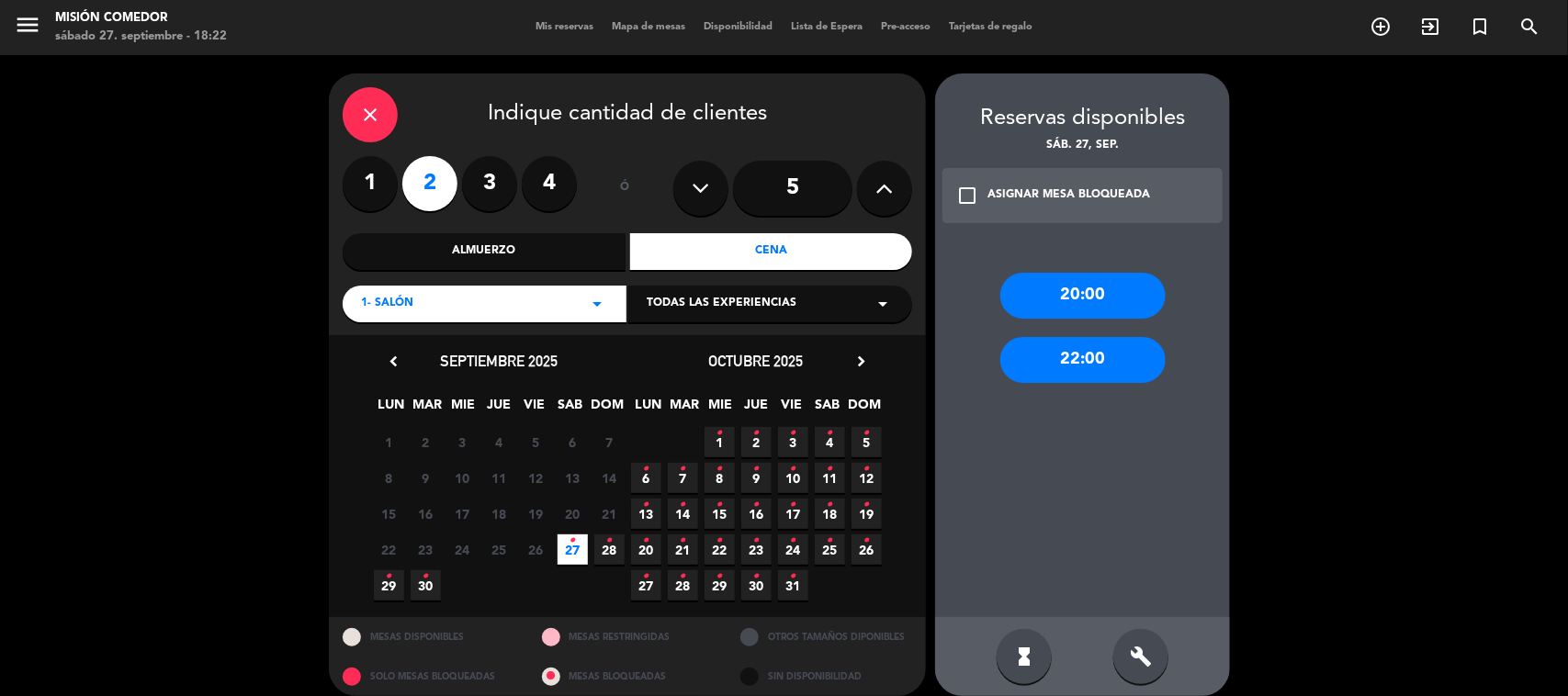
click at [1079, 306] on div "20:00" at bounding box center [1083, 296] width 165 height 46
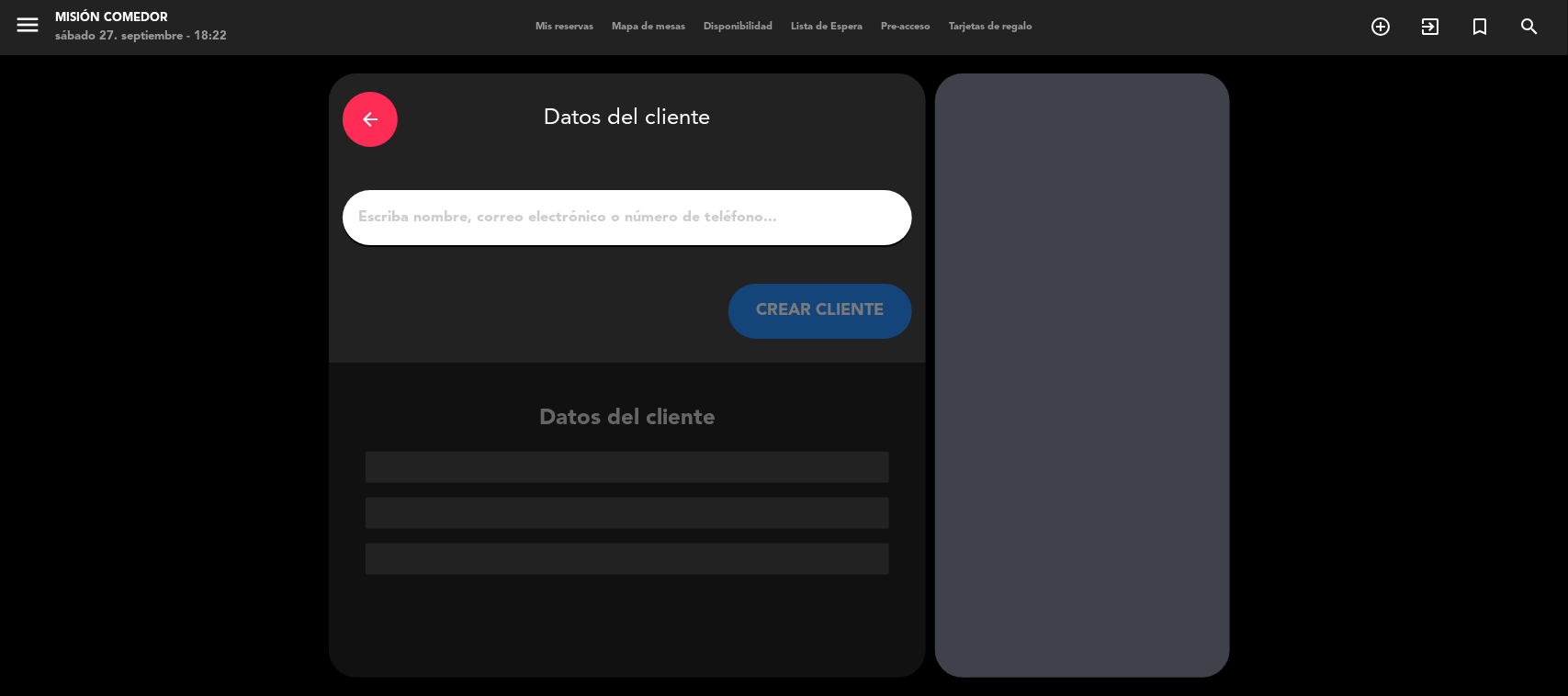
click at [736, 225] on input "1" at bounding box center [627, 218] width 542 height 26
type input "j"
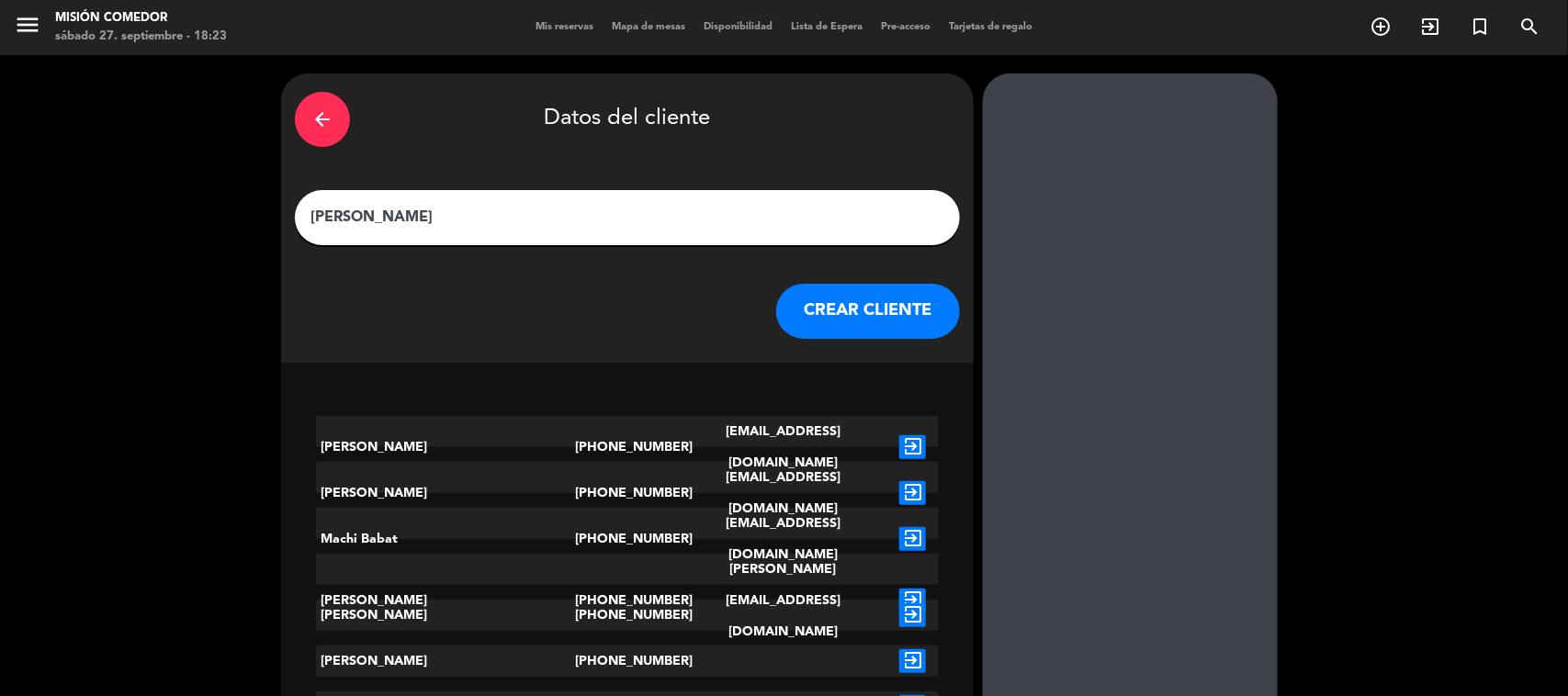
type input "[PERSON_NAME]"
click at [817, 304] on button "CREAR CLIENTE" at bounding box center [867, 311] width 183 height 55
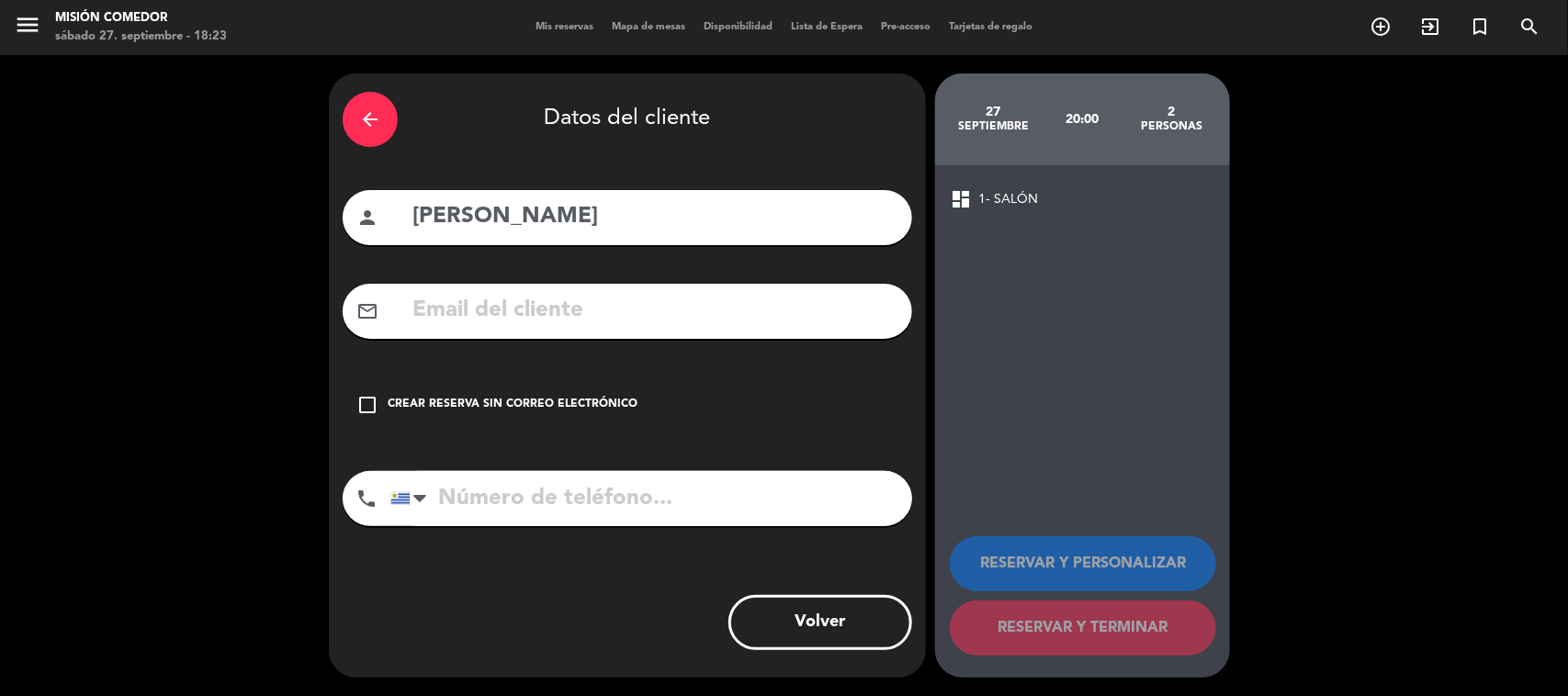
click at [770, 492] on input "tel" at bounding box center [651, 498] width 522 height 55
type input "094445948"
click at [587, 413] on div "Crear reserva sin correo electrónico" at bounding box center [512, 405] width 250 height 18
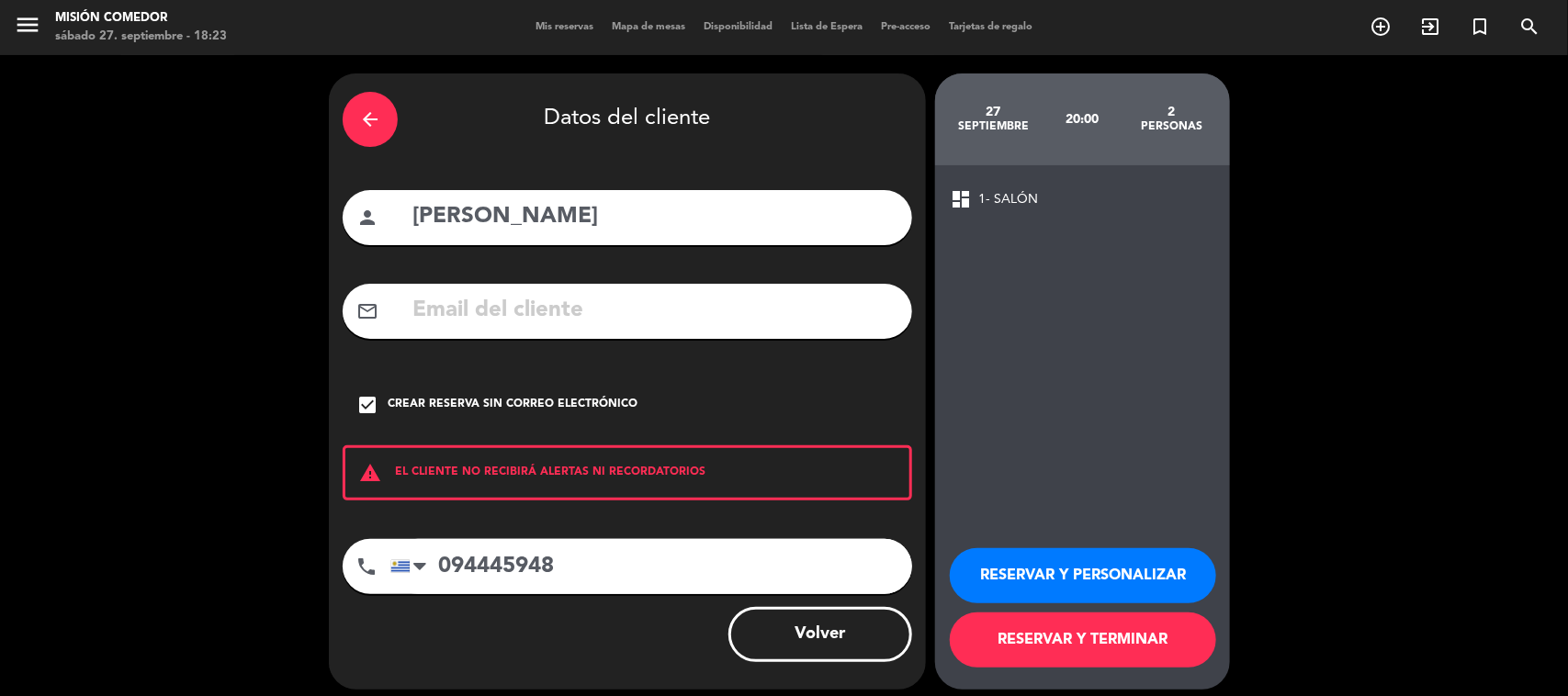
click at [1052, 567] on button "RESERVAR Y PERSONALIZAR" at bounding box center [1083, 576] width 267 height 55
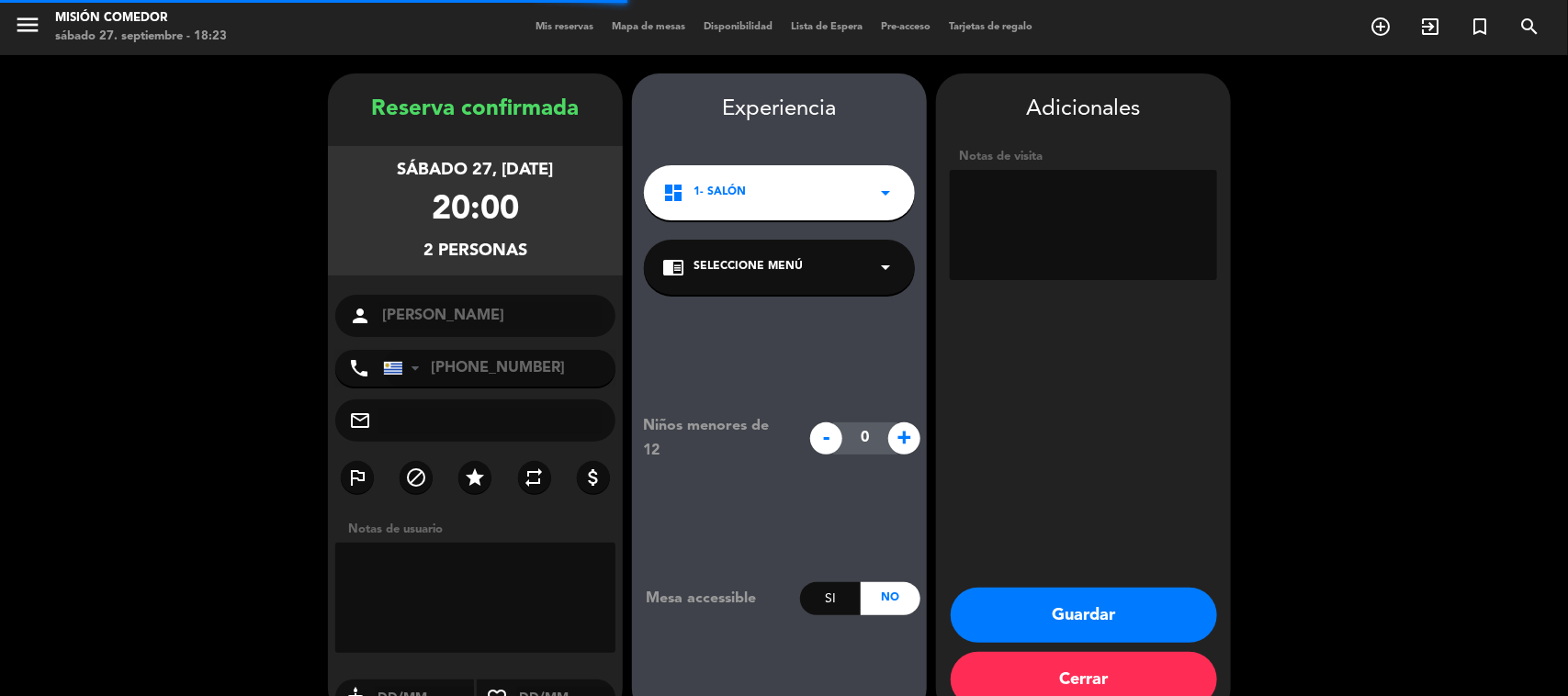
scroll to position [38, 0]
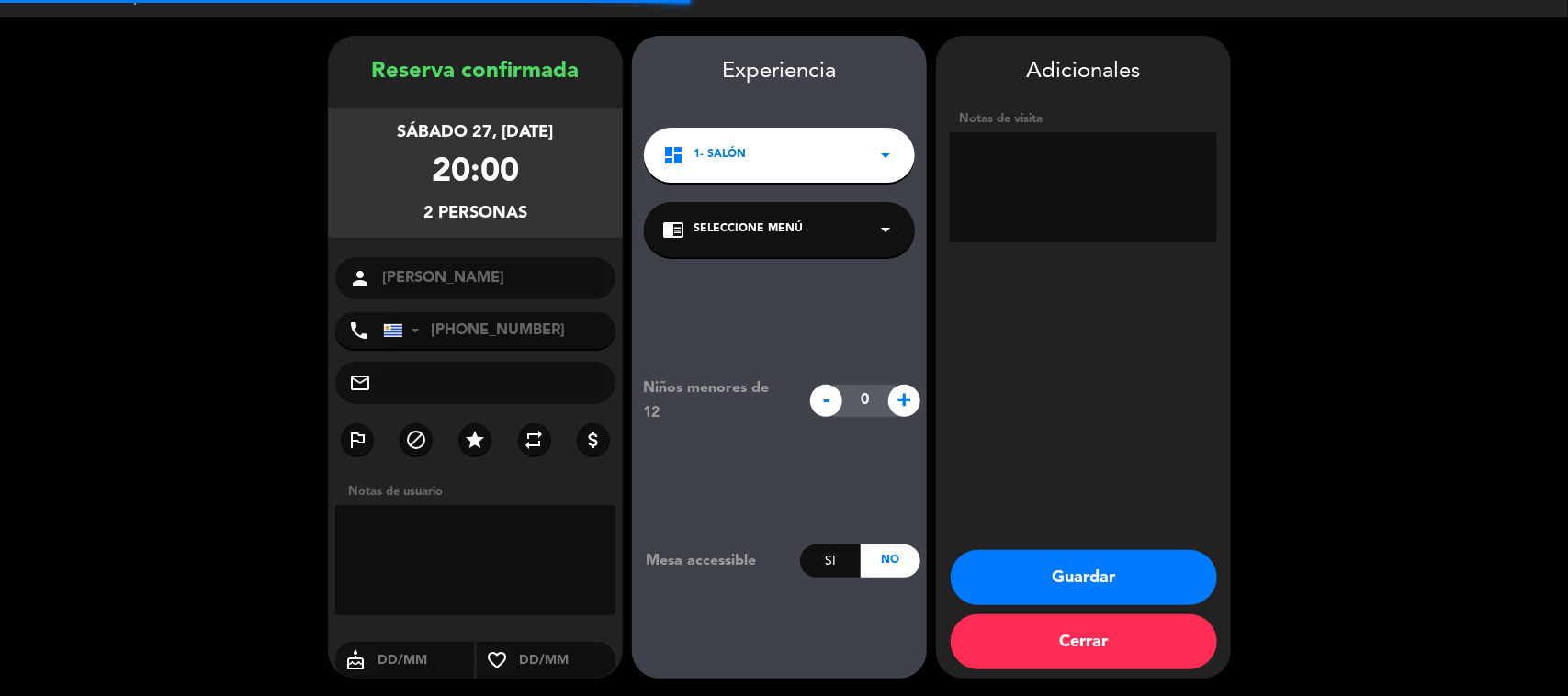
click at [993, 179] on textarea at bounding box center [1083, 187] width 267 height 111
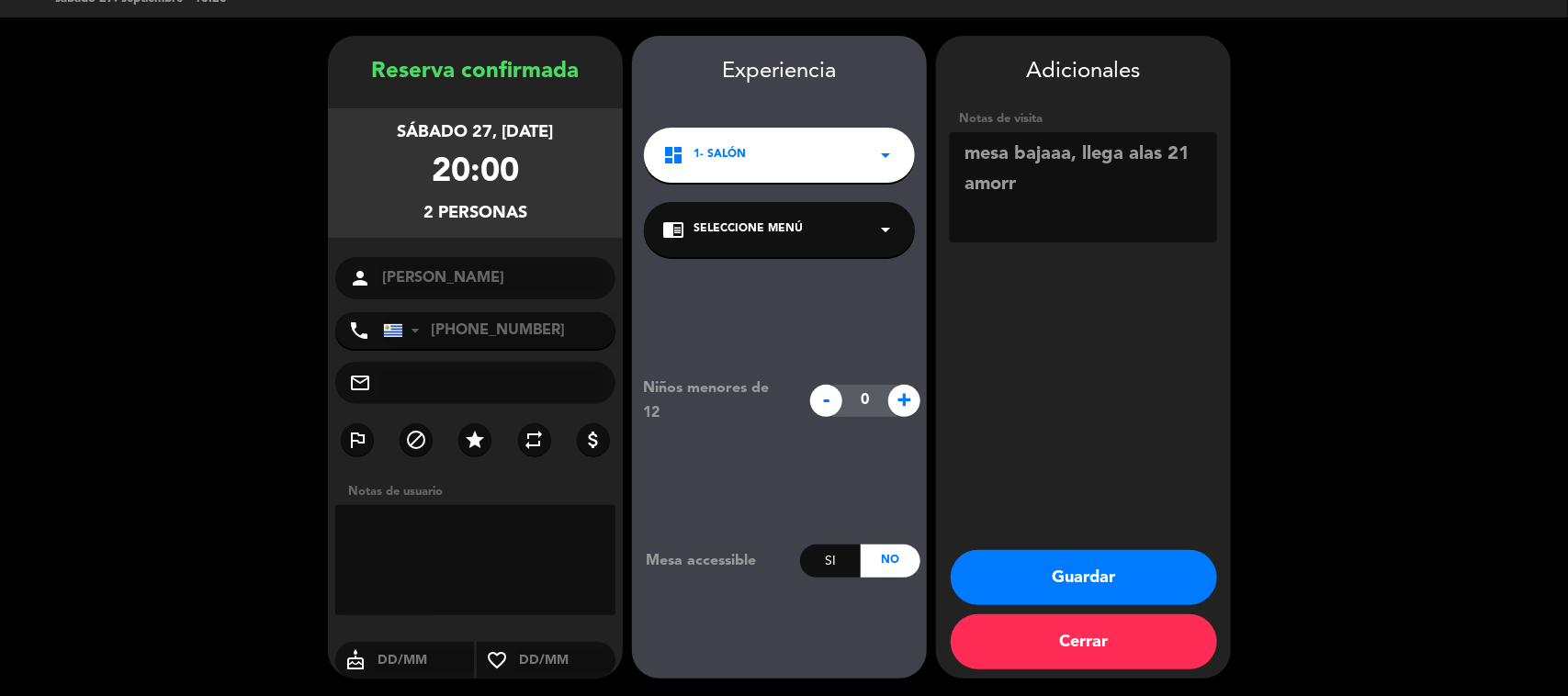
click at [1061, 158] on textarea at bounding box center [1083, 187] width 267 height 111
drag, startPoint x: 1158, startPoint y: 153, endPoint x: 1112, endPoint y: 152, distance: 46.0
click at [1112, 152] on textarea at bounding box center [1083, 187] width 267 height 111
click at [1142, 151] on textarea at bounding box center [1083, 187] width 267 height 111
click at [1108, 172] on textarea at bounding box center [1083, 187] width 267 height 111
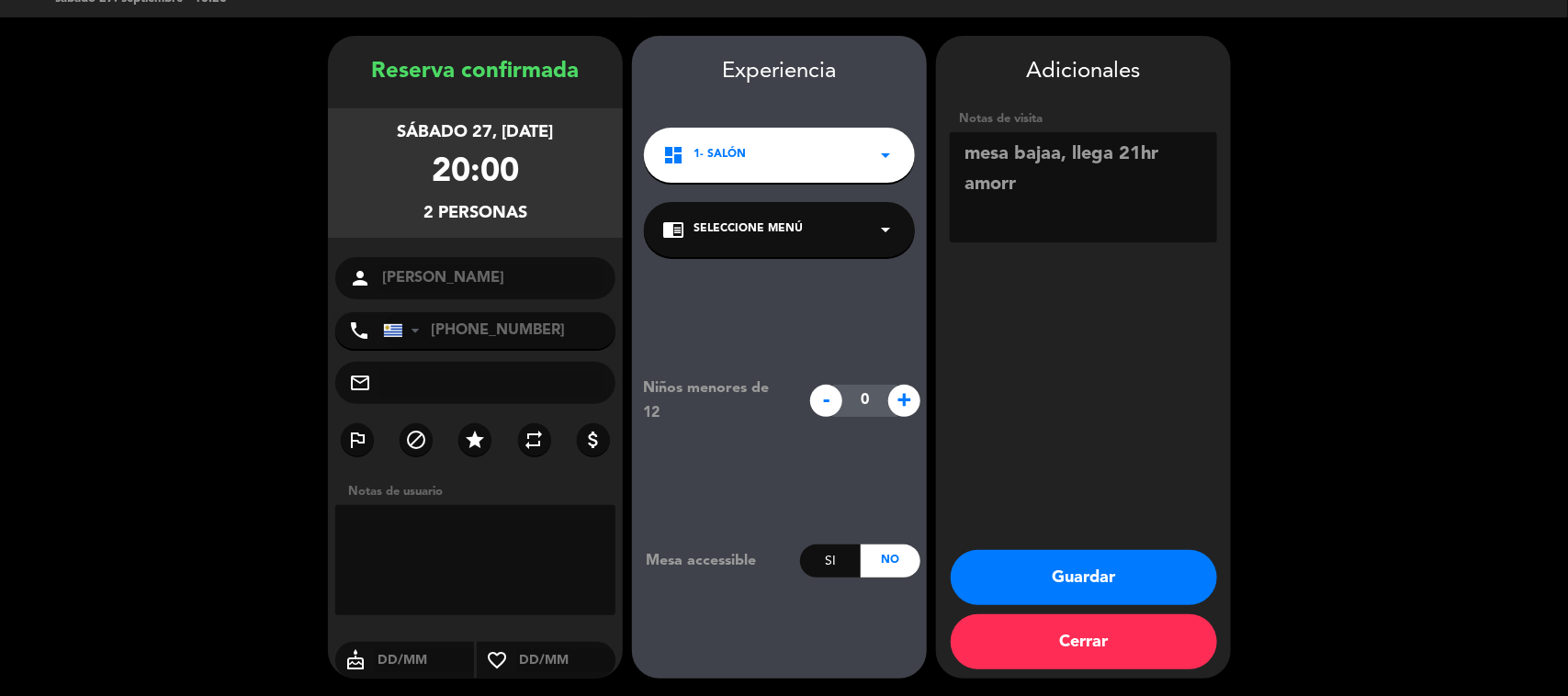
type textarea "mesa bajaa, llega 21hr amorr"
click at [1070, 572] on button "Guardar" at bounding box center [1084, 578] width 267 height 55
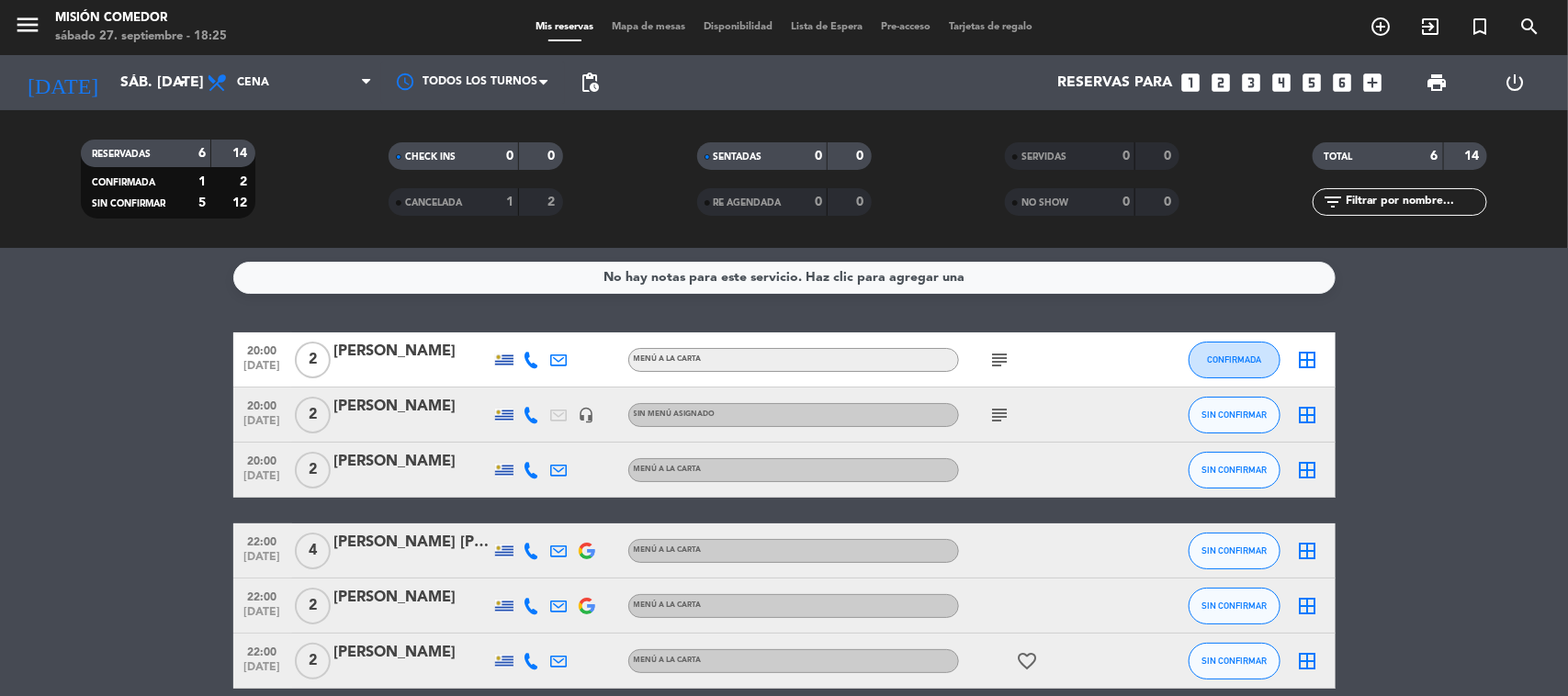
click at [162, 450] on bookings-row "20:00 [DATE] 2 Camila Sejumil MENÚ A LA CARTA subject CONFIRMADA border_all 20:…" at bounding box center [784, 511] width 1568 height 356
click at [1003, 404] on icon "subject" at bounding box center [1001, 415] width 22 height 22
click at [1001, 364] on icon "subject" at bounding box center [1001, 360] width 22 height 22
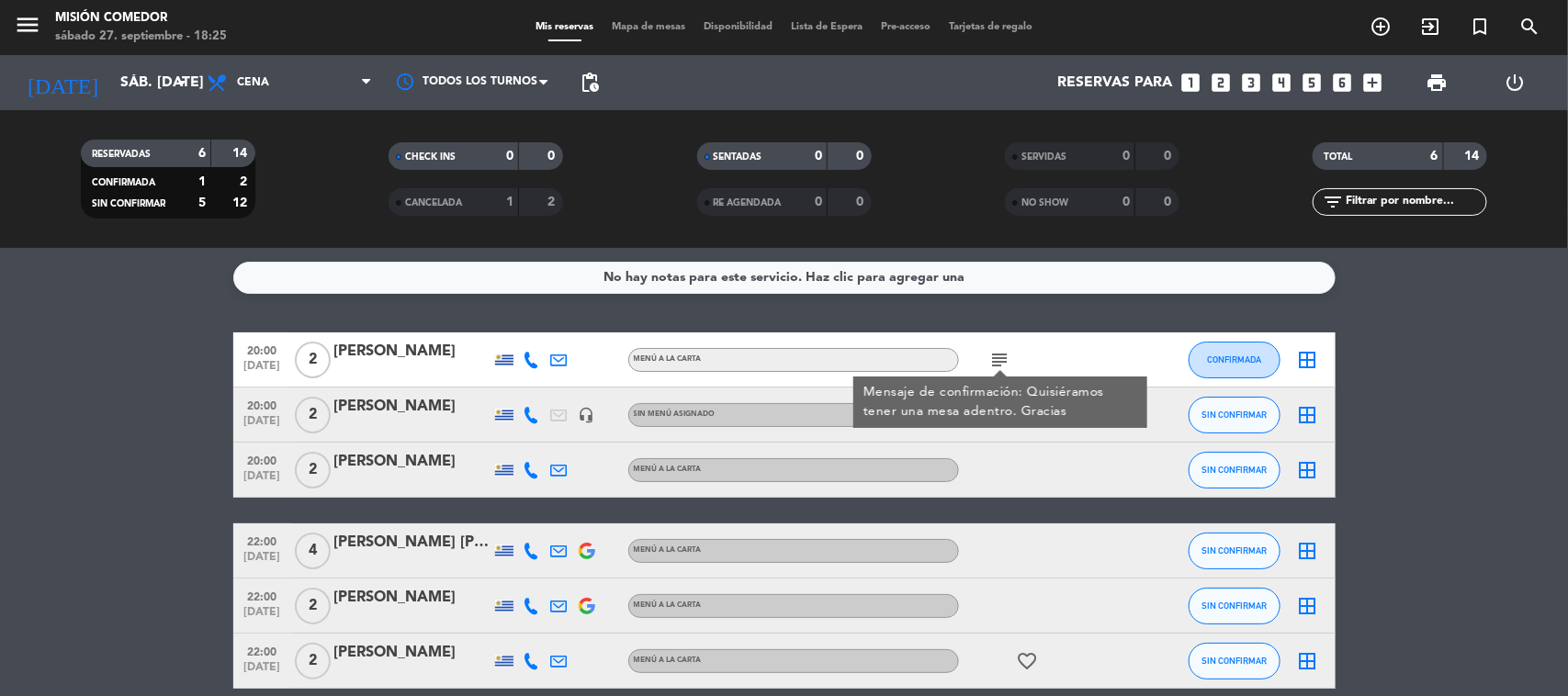
click at [1010, 308] on div "No hay notas para este servicio. Haz clic para agregar una 20:00 [DATE] 2 Camil…" at bounding box center [784, 472] width 1568 height 448
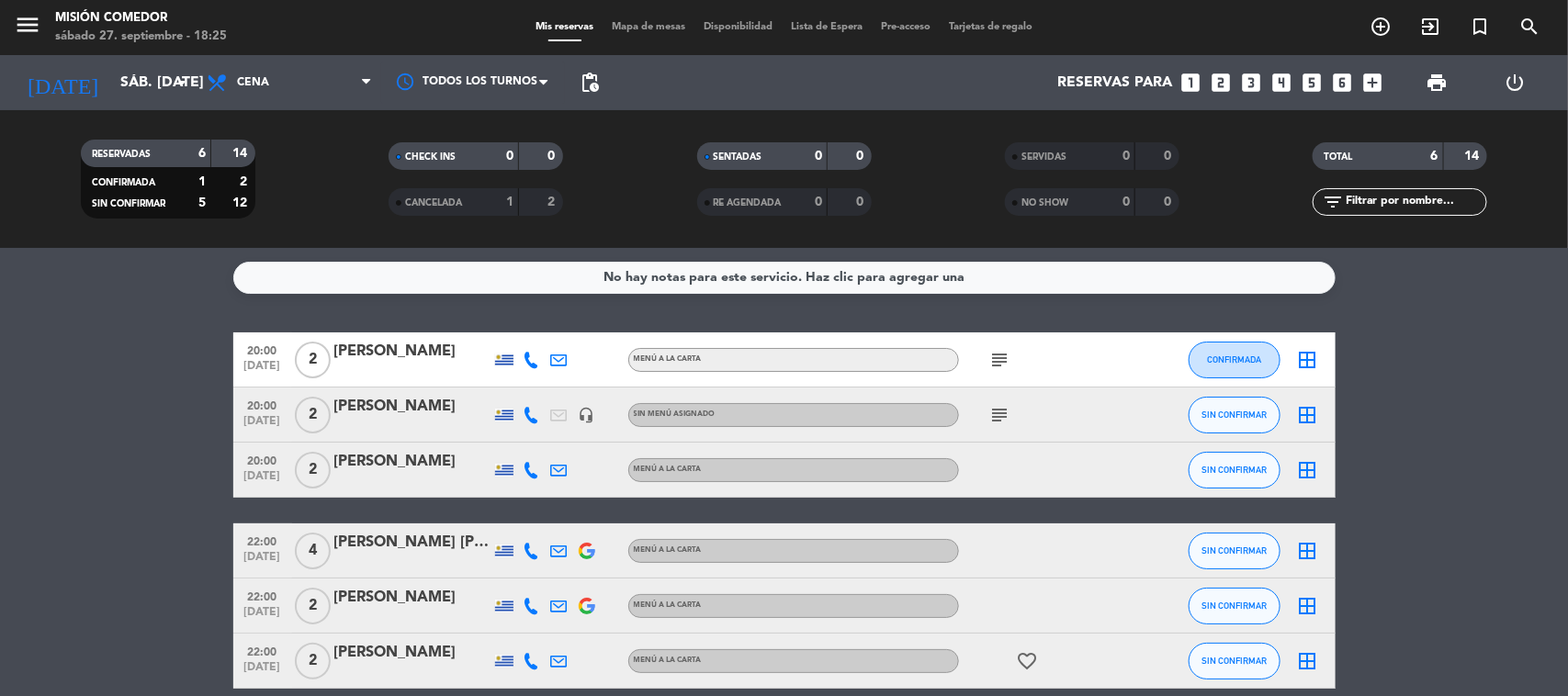
click at [134, 473] on bookings-row "20:00 [DATE] 2 Camila Sejumil MENÚ A LA CARTA subject CONFIRMADA border_all 20:…" at bounding box center [784, 511] width 1568 height 356
click at [185, 513] on bookings-row "20:00 [DATE] 2 Camila Sejumil MENÚ A LA CARTA subject CONFIRMADA border_all 20:…" at bounding box center [784, 511] width 1568 height 356
click at [197, 512] on bookings-row "20:00 [DATE] 2 Camila Sejumil MENÚ A LA CARTA subject CONFIRMADA border_all 20:…" at bounding box center [784, 511] width 1568 height 356
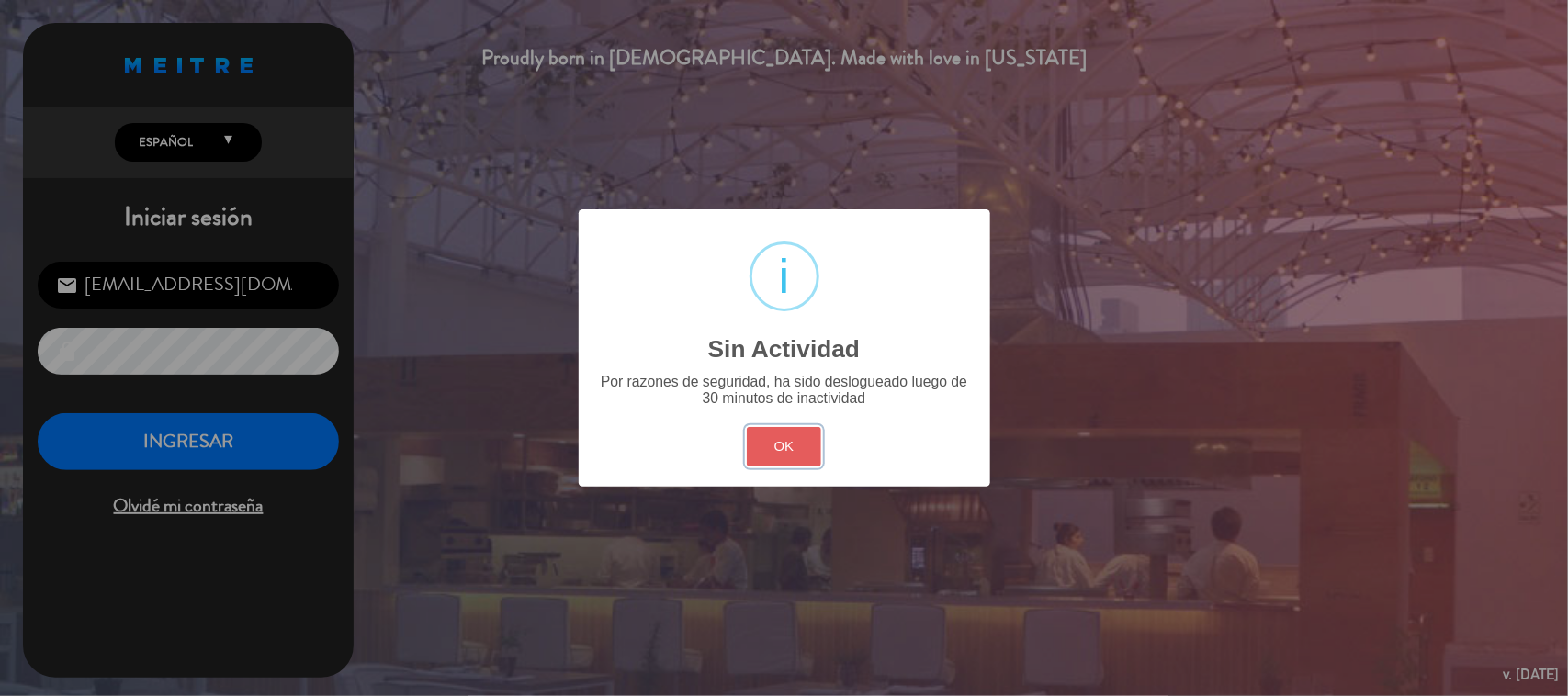
click at [795, 432] on button "OK" at bounding box center [784, 447] width 75 height 40
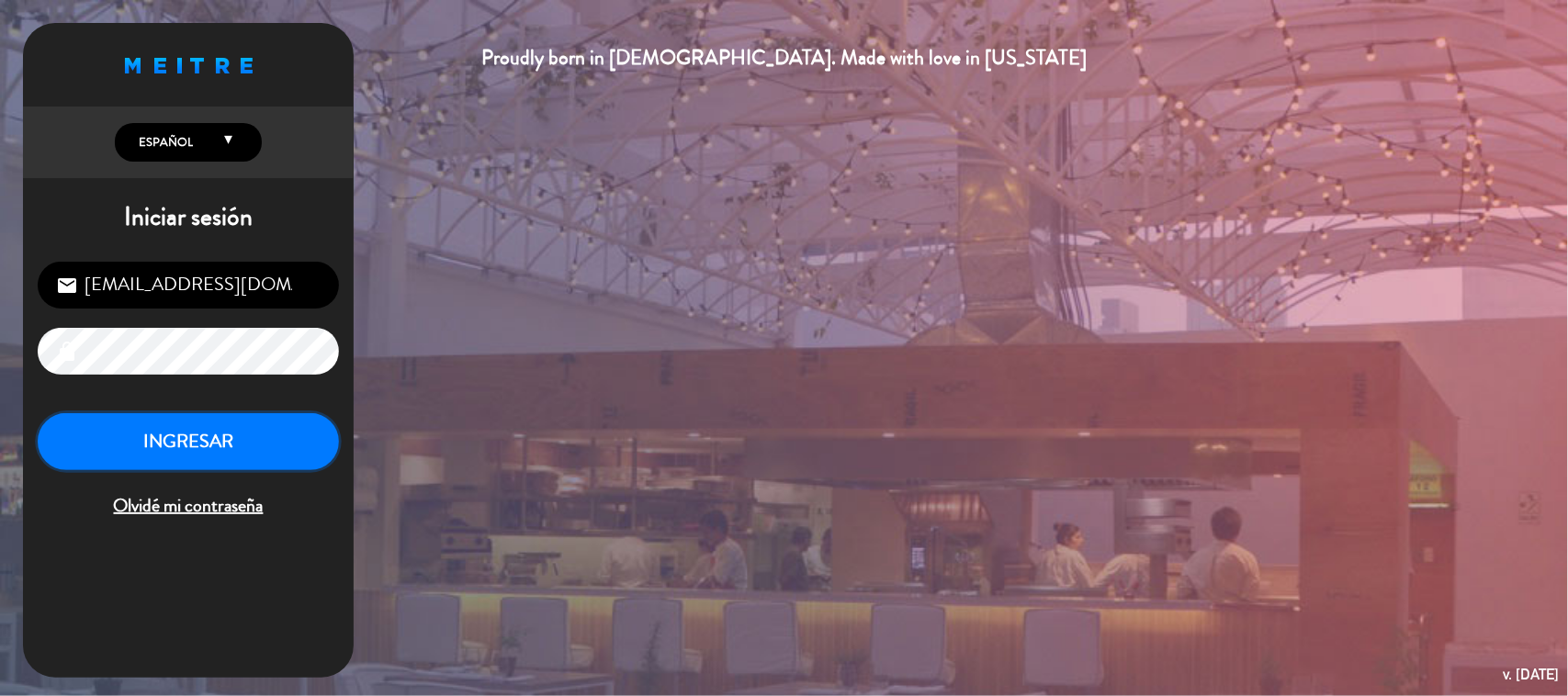
click at [183, 450] on button "INGRESAR" at bounding box center [188, 442] width 302 height 58
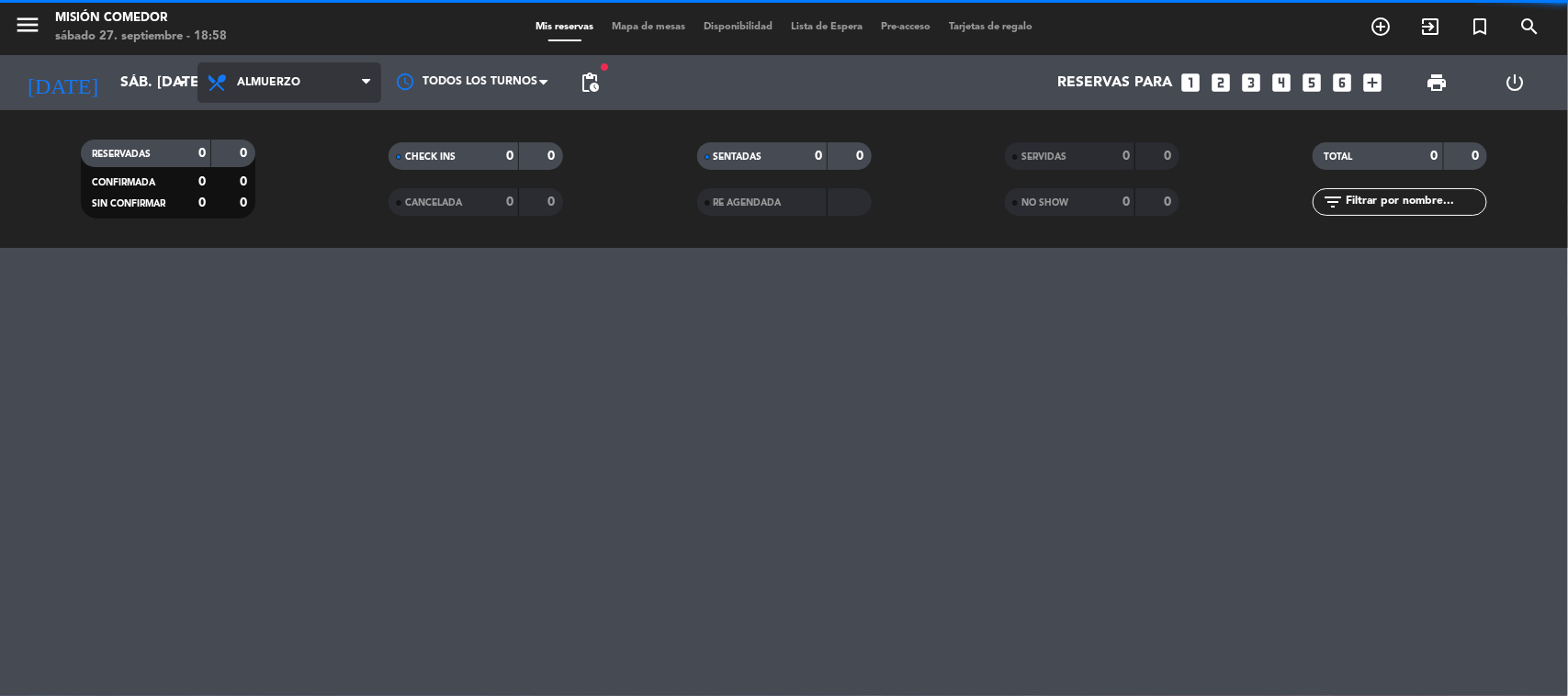
click at [331, 99] on span "Almuerzo" at bounding box center [289, 83] width 183 height 41
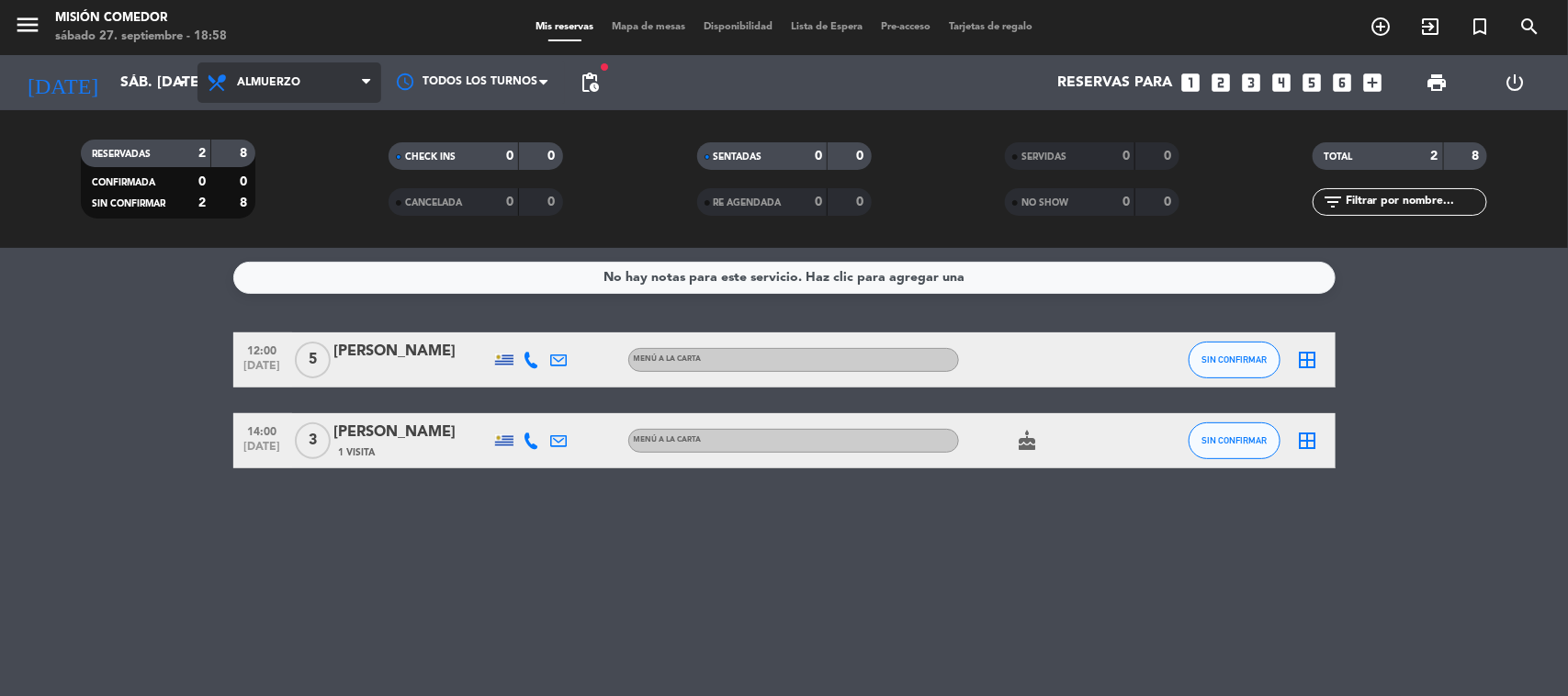
click at [292, 78] on span "Almuerzo" at bounding box center [269, 83] width 64 height 13
click at [303, 189] on div "menu Misión Comedor sábado 27. septiembre - 18:58 Mis reservas Mapa de mesas Di…" at bounding box center [784, 123] width 1568 height 248
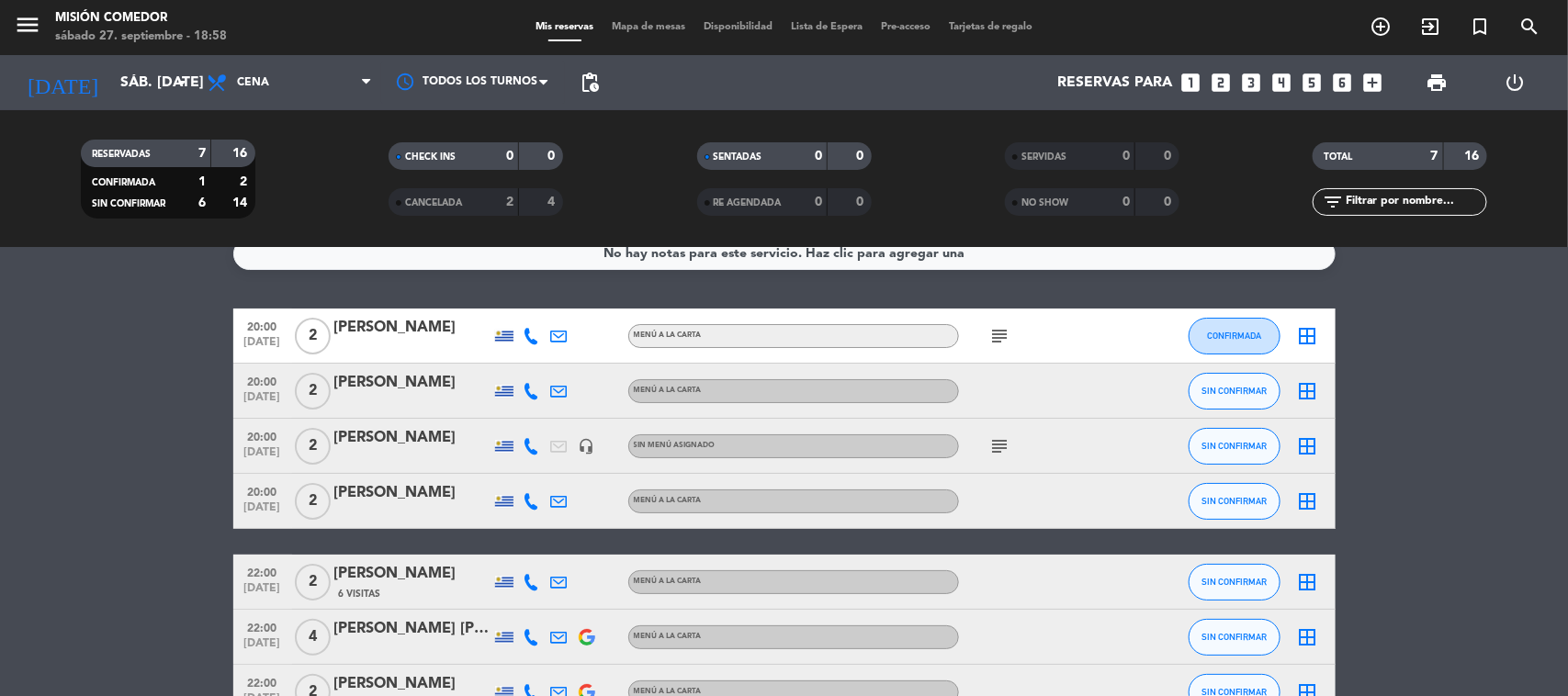
scroll to position [138, 0]
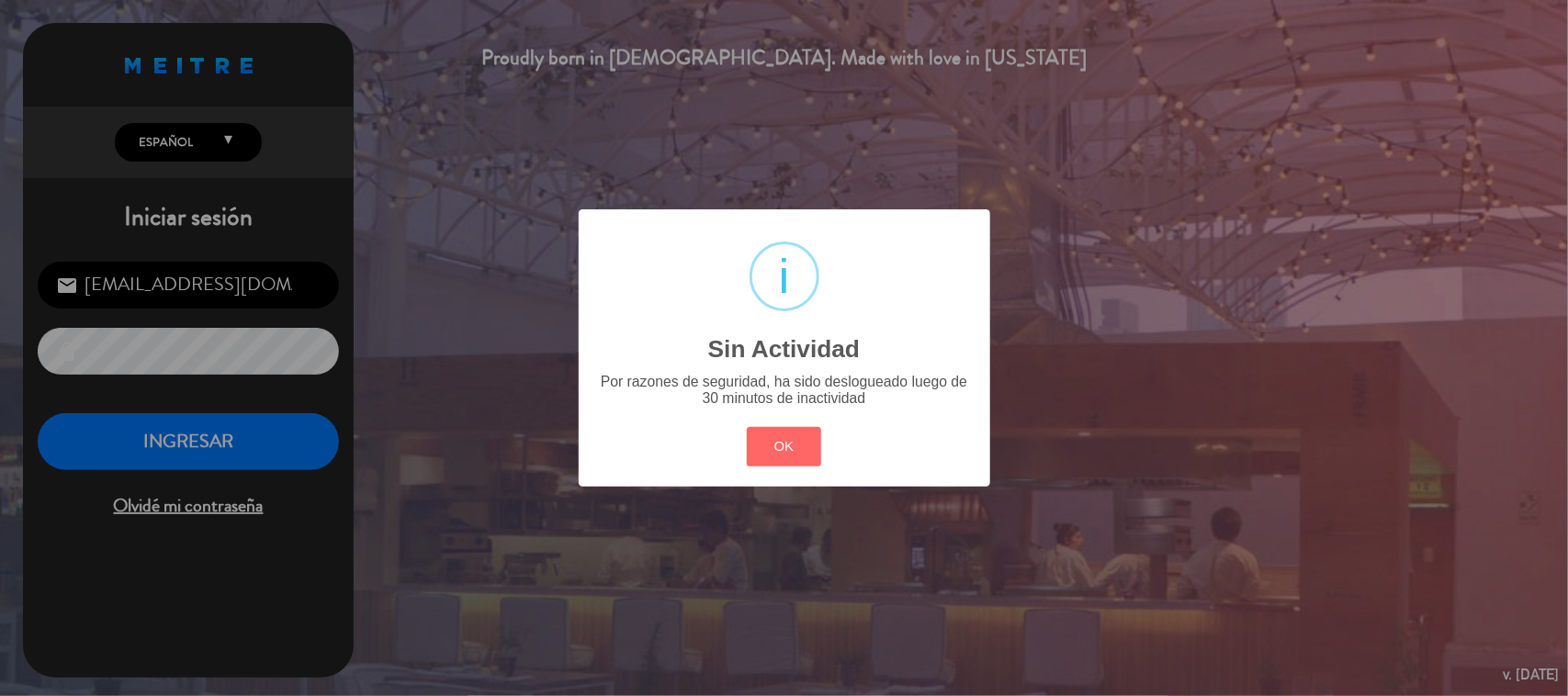
click at [237, 442] on div "? ! i Sin Actividad × Por razones de seguridad, ha sido deslogueado luego de 30…" at bounding box center [784, 348] width 1568 height 696
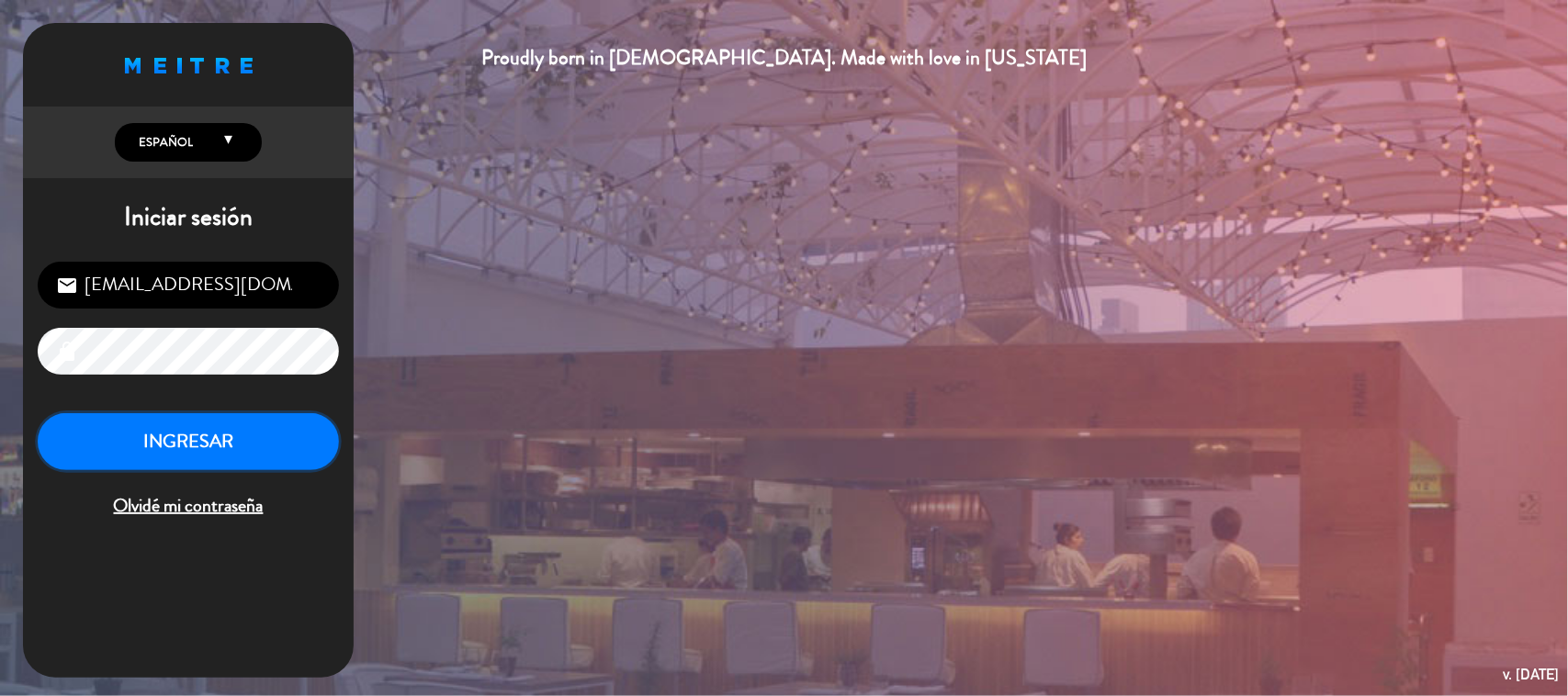
click at [237, 442] on button "INGRESAR" at bounding box center [188, 442] width 302 height 58
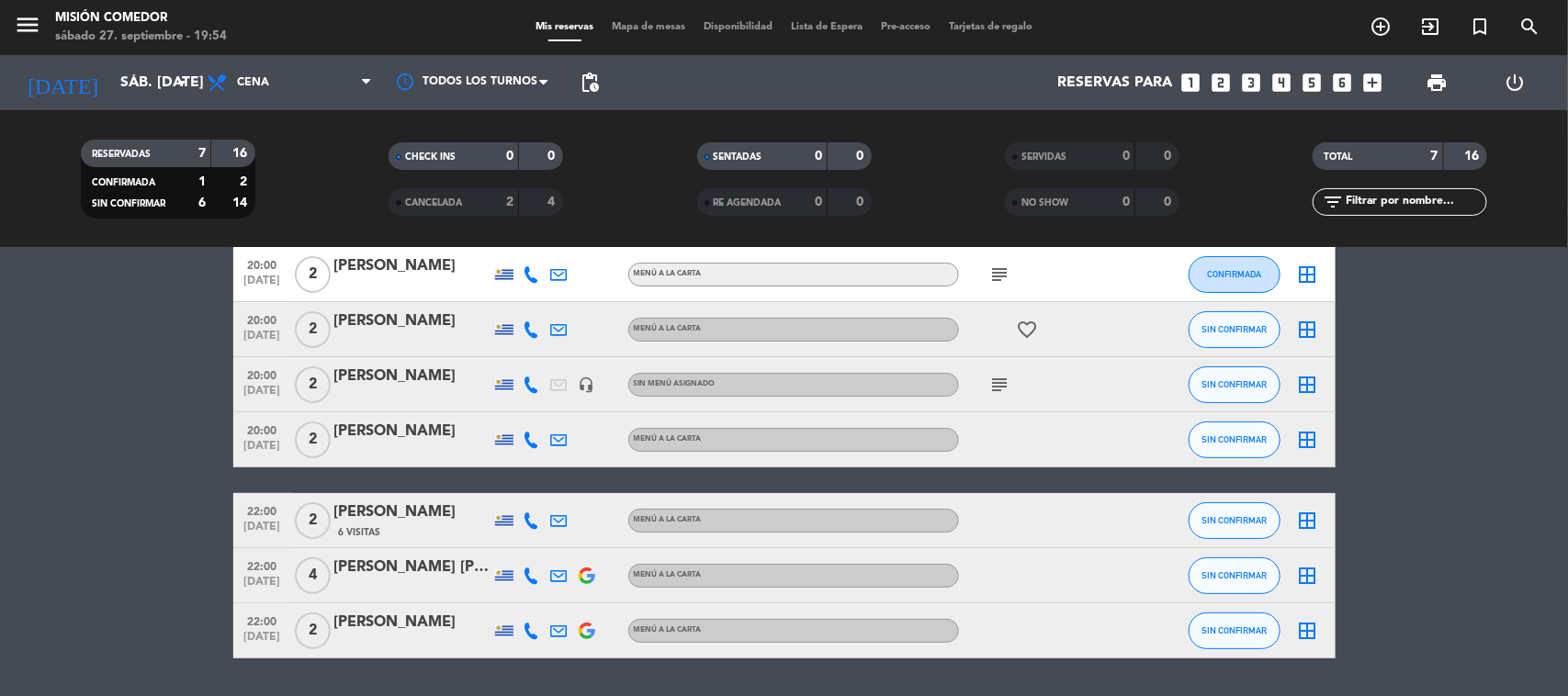
scroll to position [24, 0]
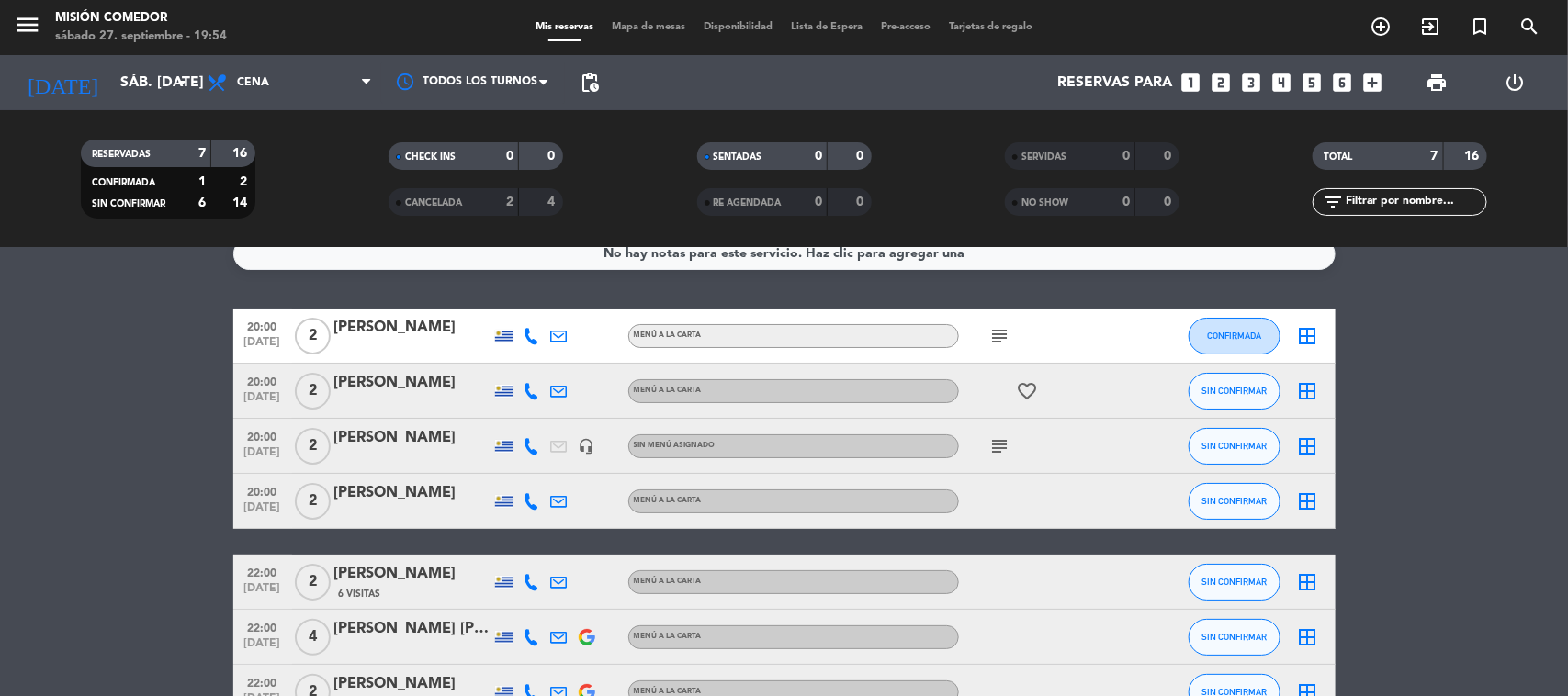
click at [1427, 65] on span "print" at bounding box center [1436, 83] width 37 height 37
click at [1436, 89] on span "print" at bounding box center [1437, 83] width 22 height 22
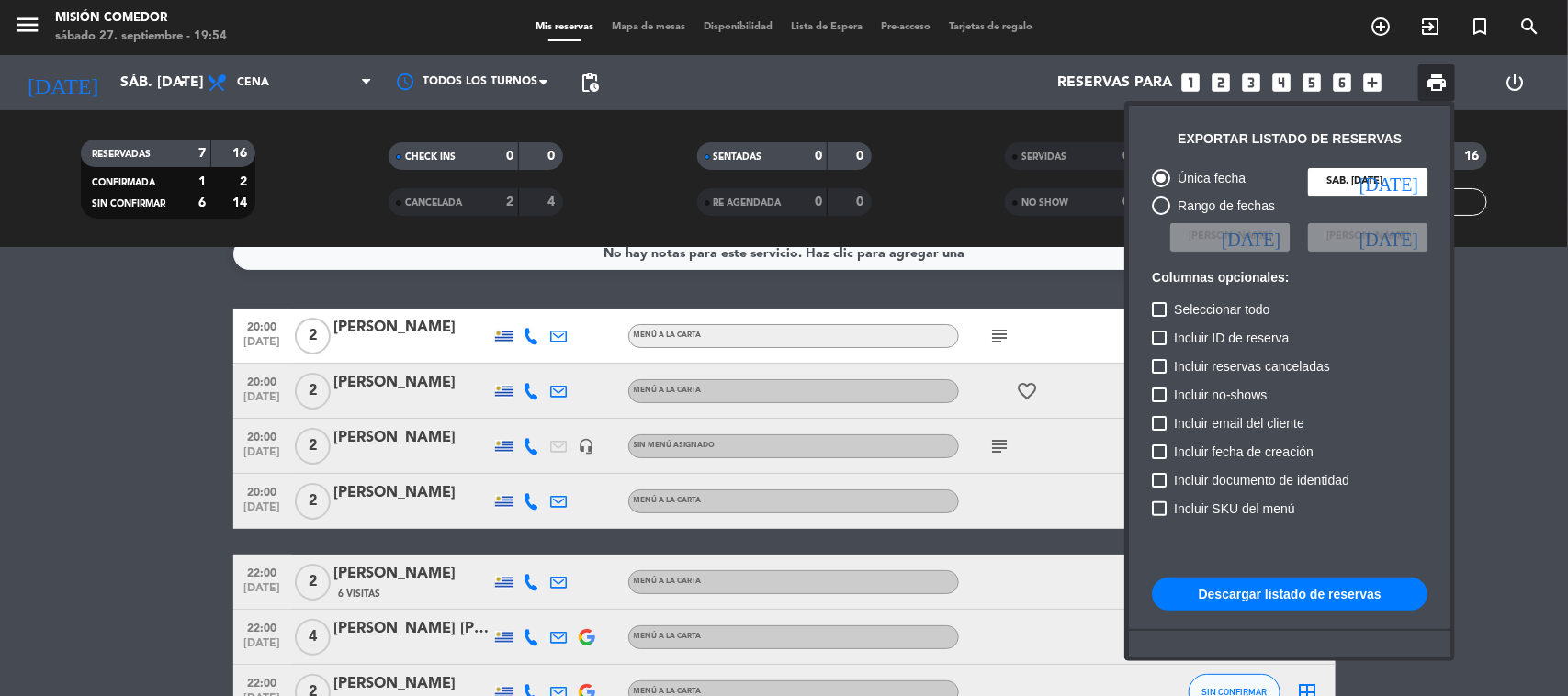
click at [1333, 590] on button "Descargar listado de reservas" at bounding box center [1289, 593] width 276 height 33
click at [998, 333] on div at bounding box center [784, 348] width 1568 height 696
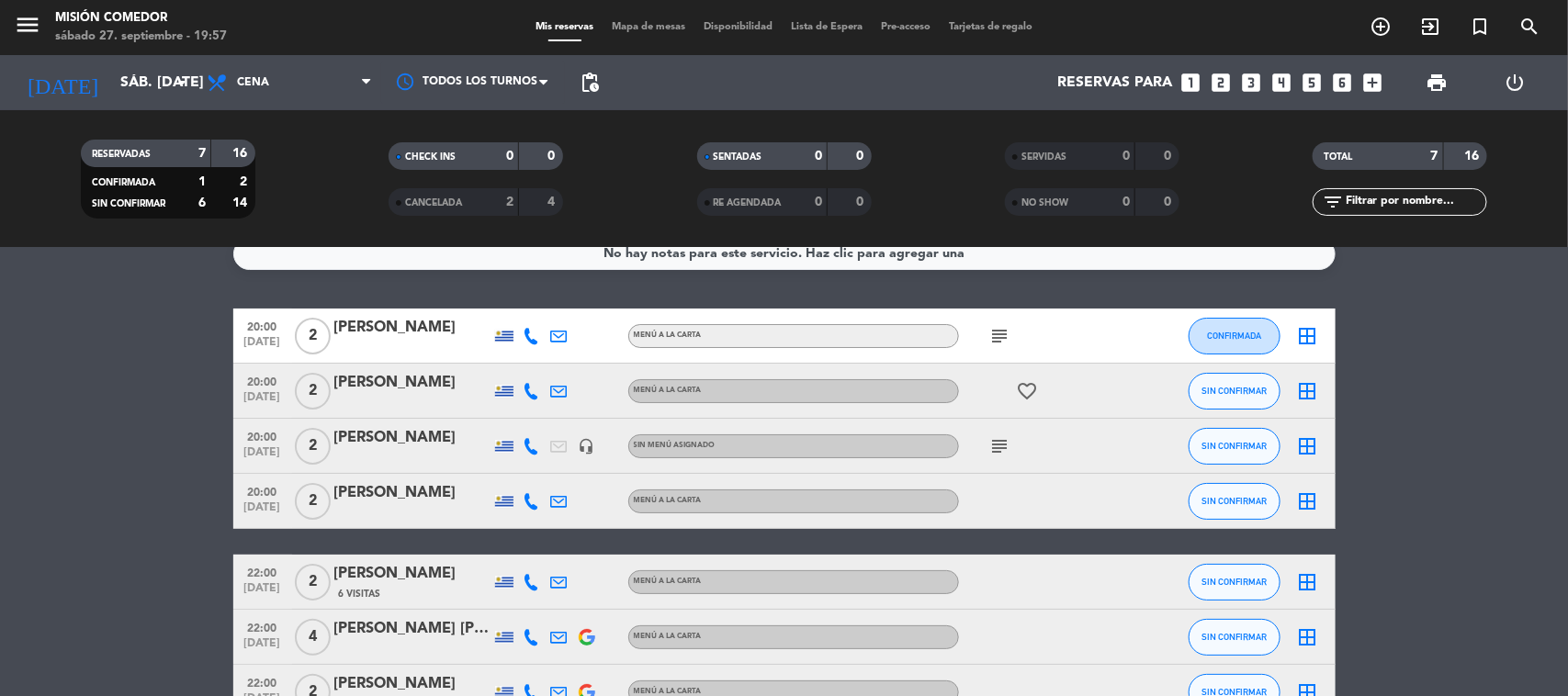
click at [1004, 338] on icon "subject" at bounding box center [1001, 337] width 22 height 22
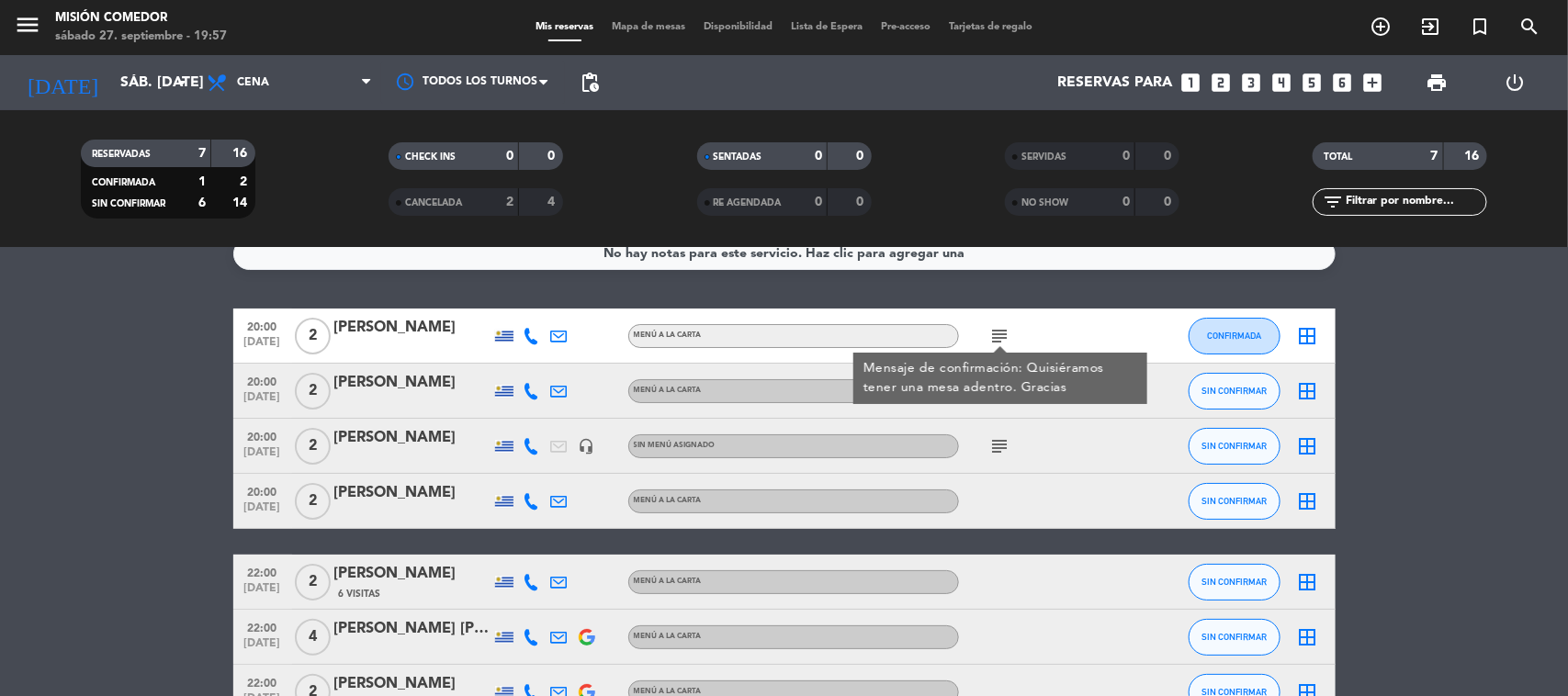
click at [1001, 445] on icon "subject" at bounding box center [1001, 446] width 22 height 22
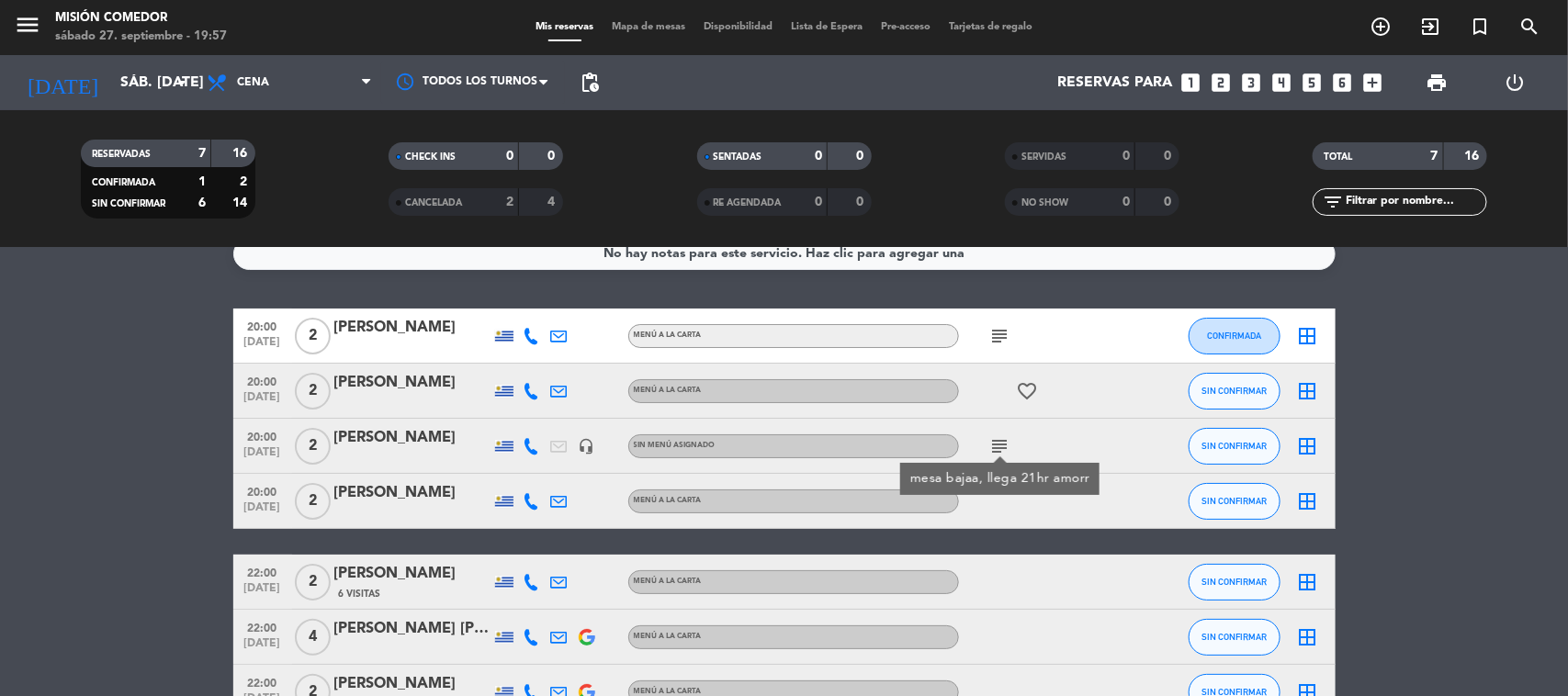
click at [1008, 257] on div "No hay notas para este servicio. Haz clic para agregar una" at bounding box center [784, 254] width 1102 height 32
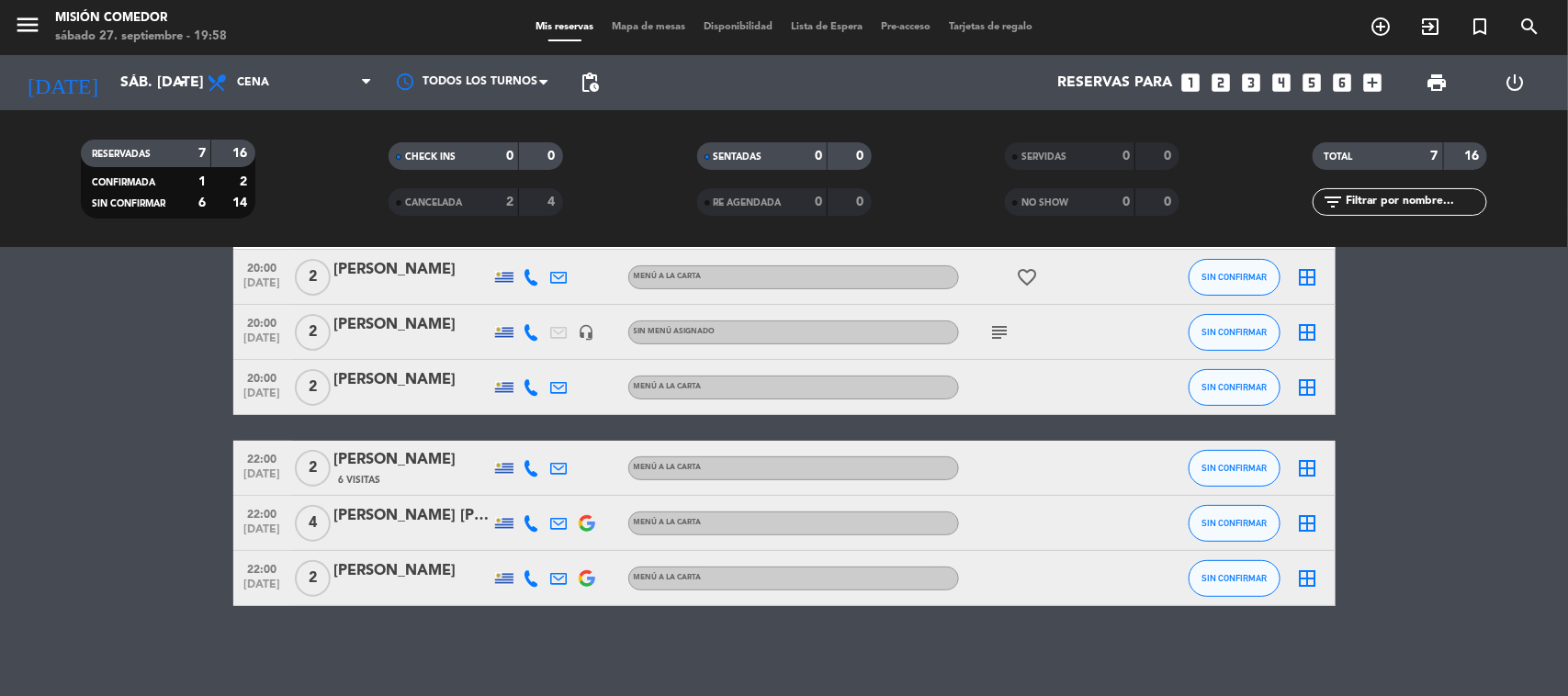
scroll to position [212, 0]
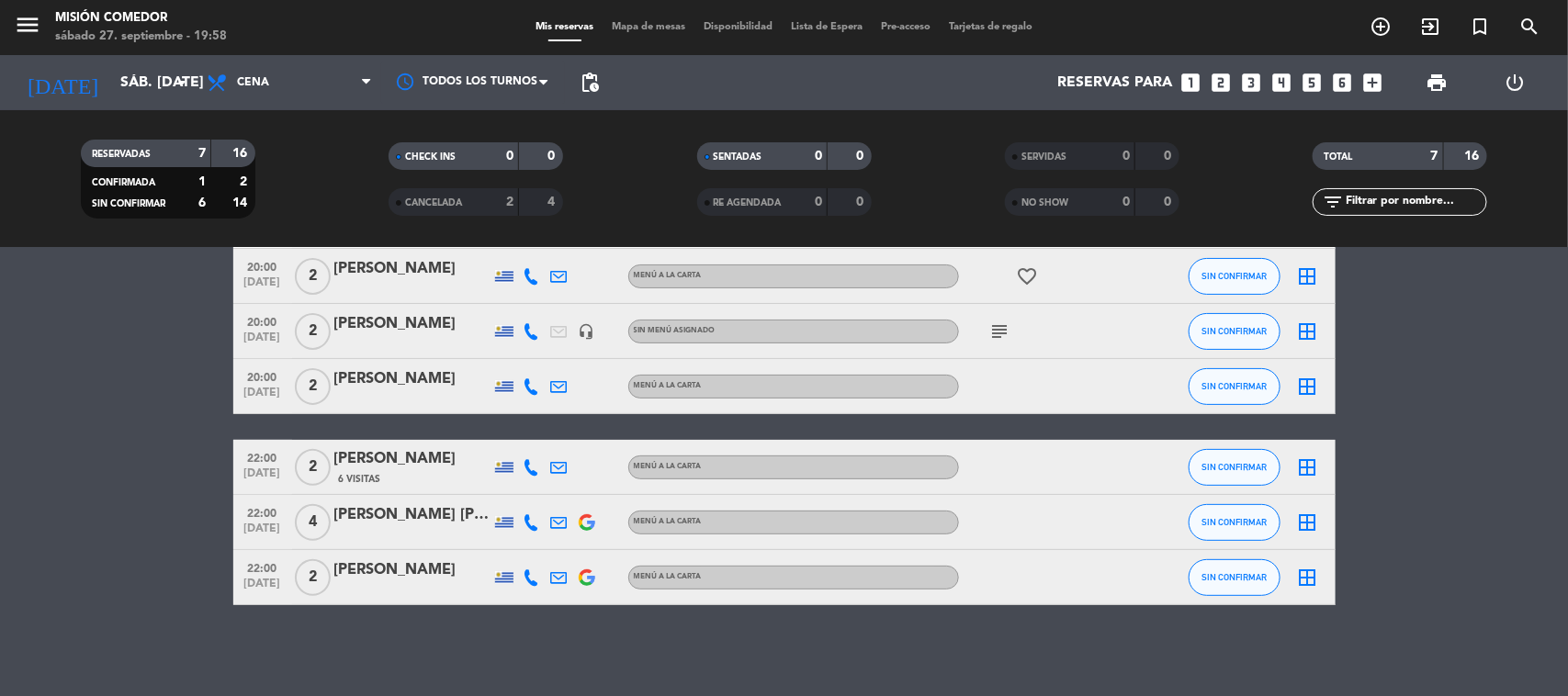
click at [2, 492] on bookings-row "20:00 [DATE] 2 Camila Sejumil MENÚ A LA CARTA subject CONFIRMADA border_all 20:…" at bounding box center [784, 399] width 1568 height 411
click at [1004, 324] on icon "subject" at bounding box center [1001, 332] width 22 height 22
click at [432, 519] on div "[PERSON_NAME] [PERSON_NAME]" at bounding box center [412, 516] width 156 height 24
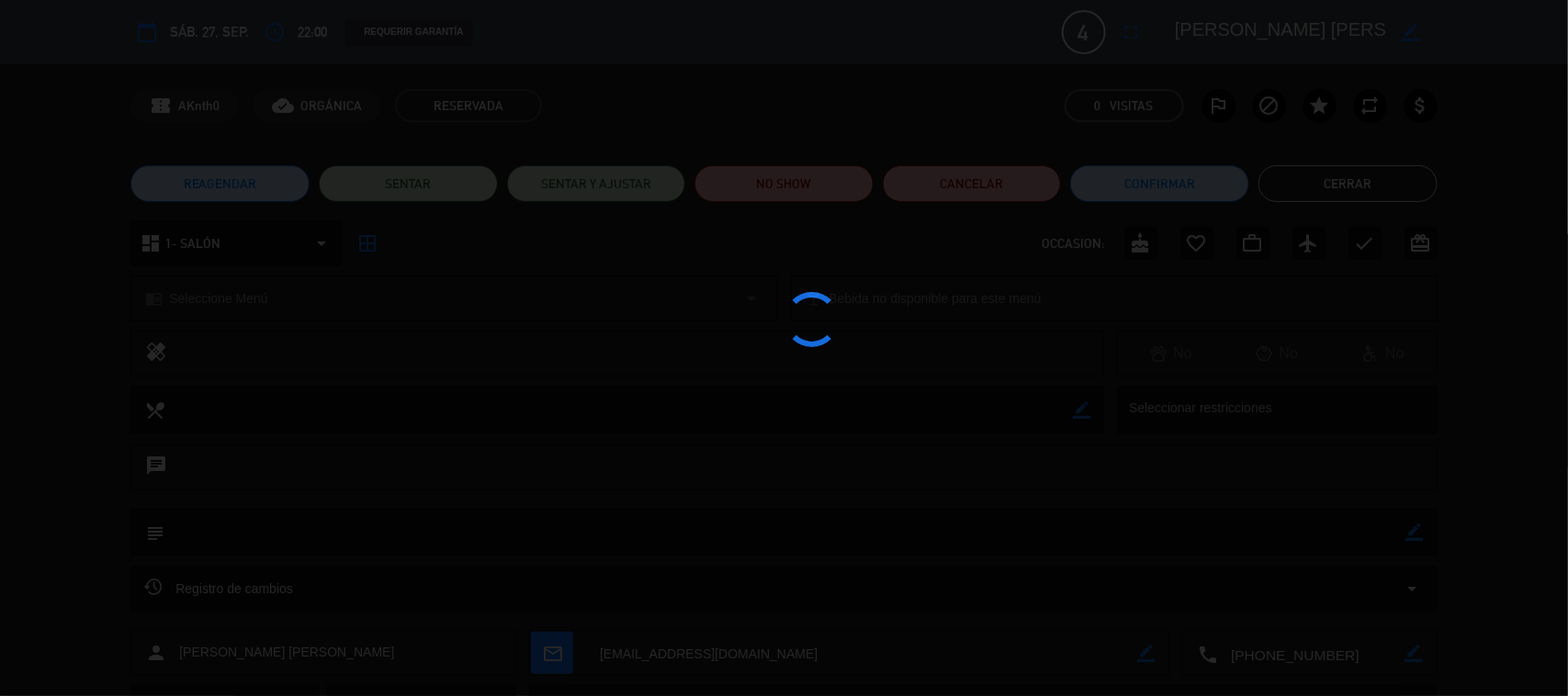
scroll to position [138, 0]
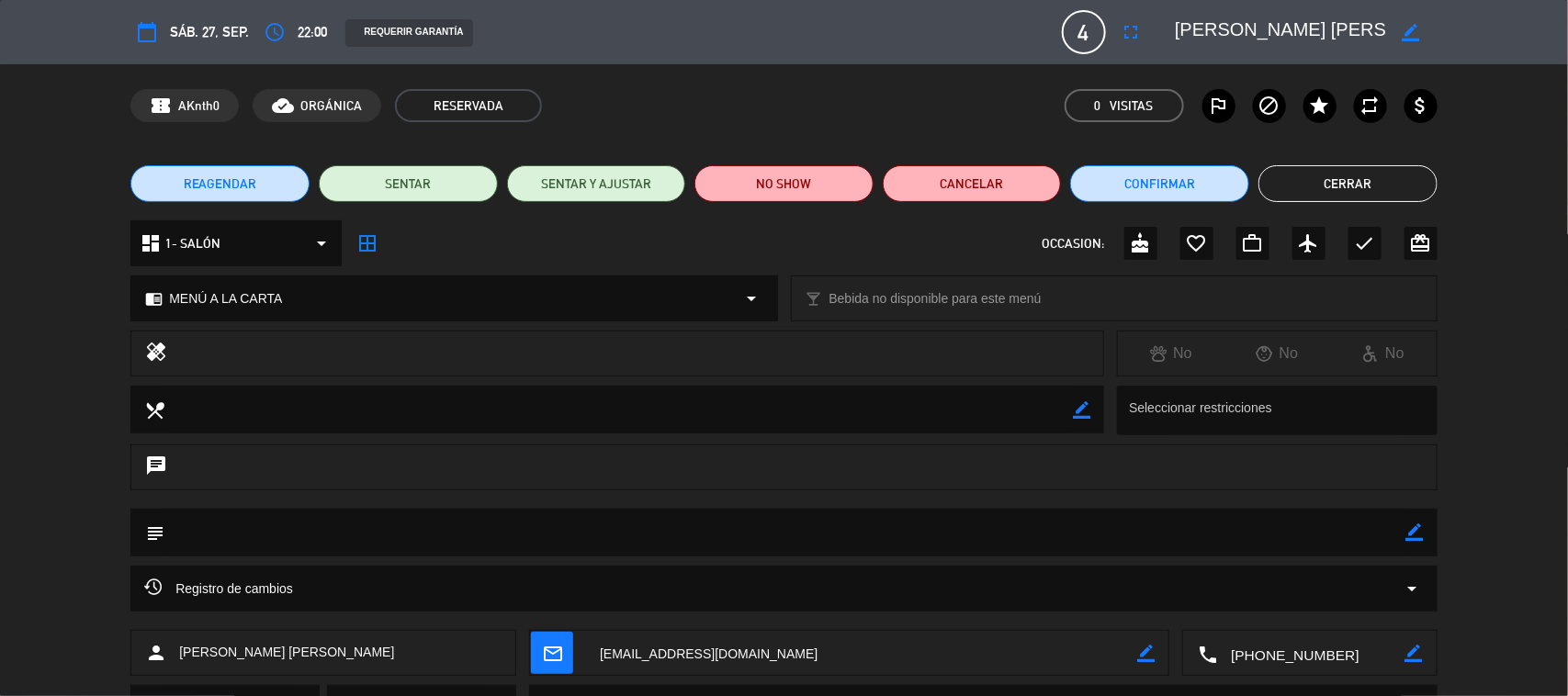
type input "[EMAIL_ADDRESS][DOMAIN_NAME]"
